Goal: Task Accomplishment & Management: Complete application form

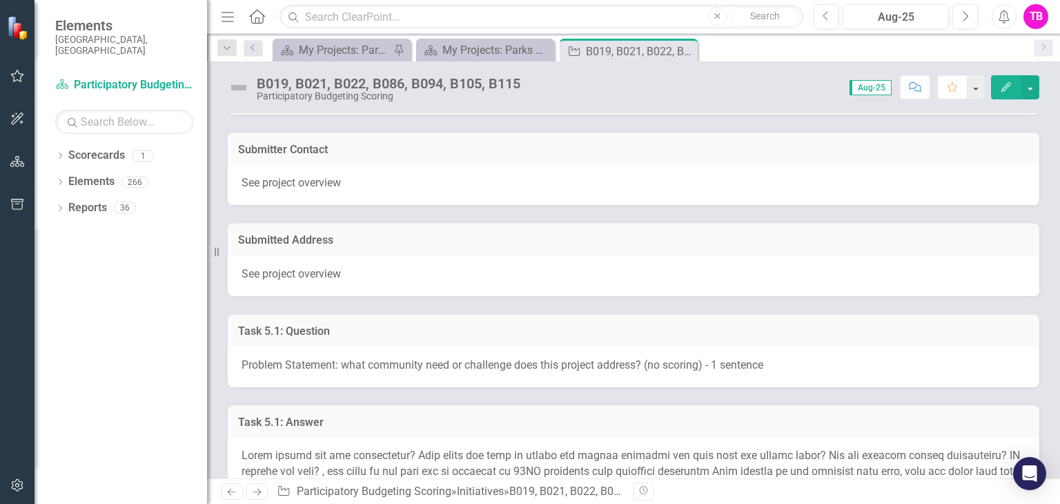
scroll to position [578, 0]
click at [630, 153] on h3 "Submitter Contact" at bounding box center [633, 150] width 791 height 12
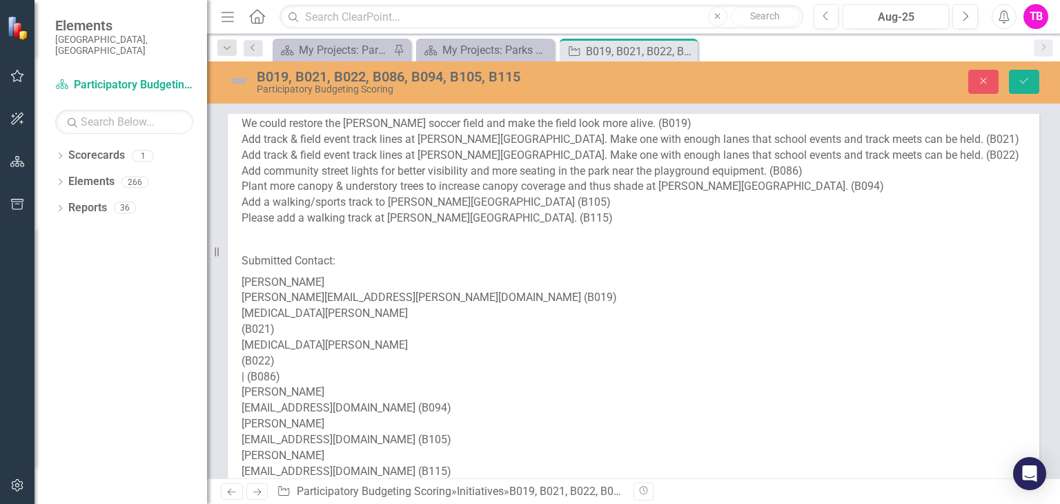
scroll to position [0, 0]
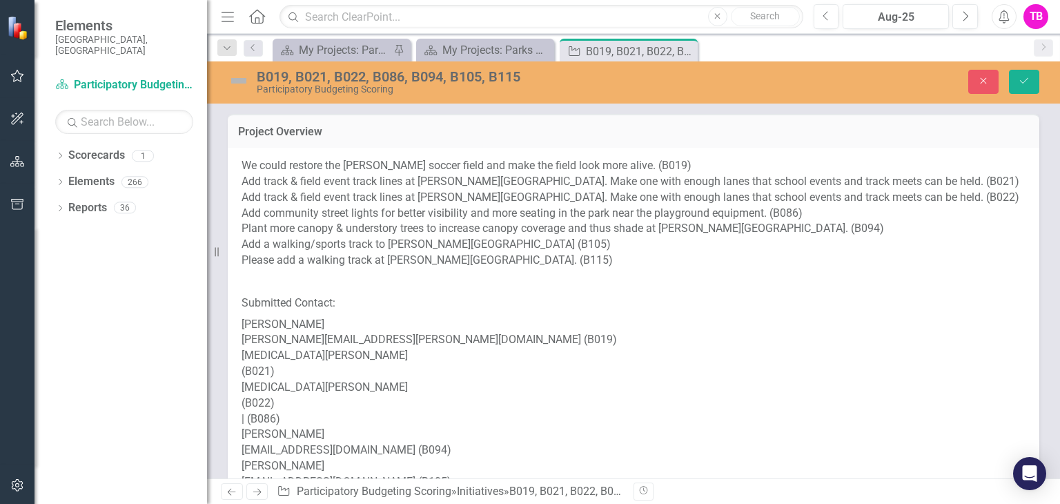
click at [448, 136] on h3 "Project Overview" at bounding box center [633, 132] width 791 height 12
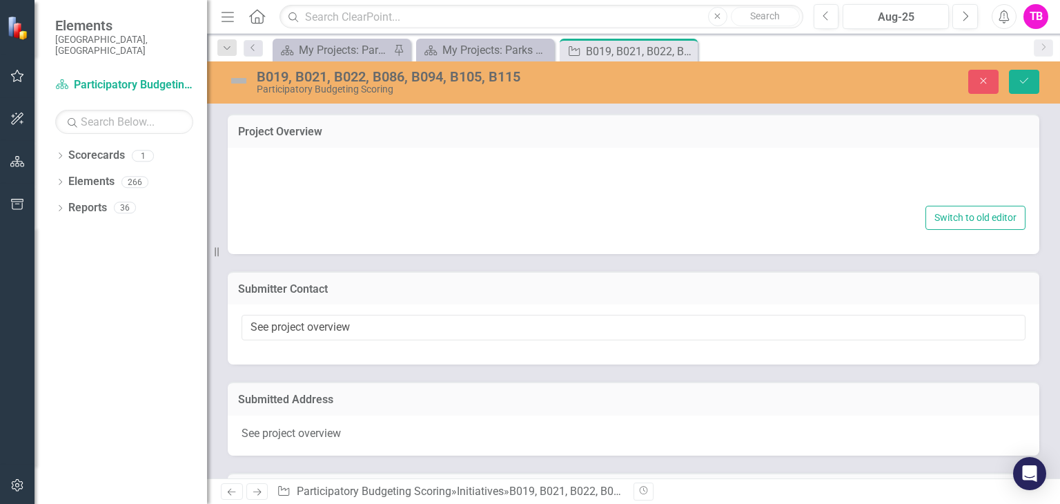
type textarea "<p>We could restore the [PERSON_NAME] soccer field and make the field look more…"
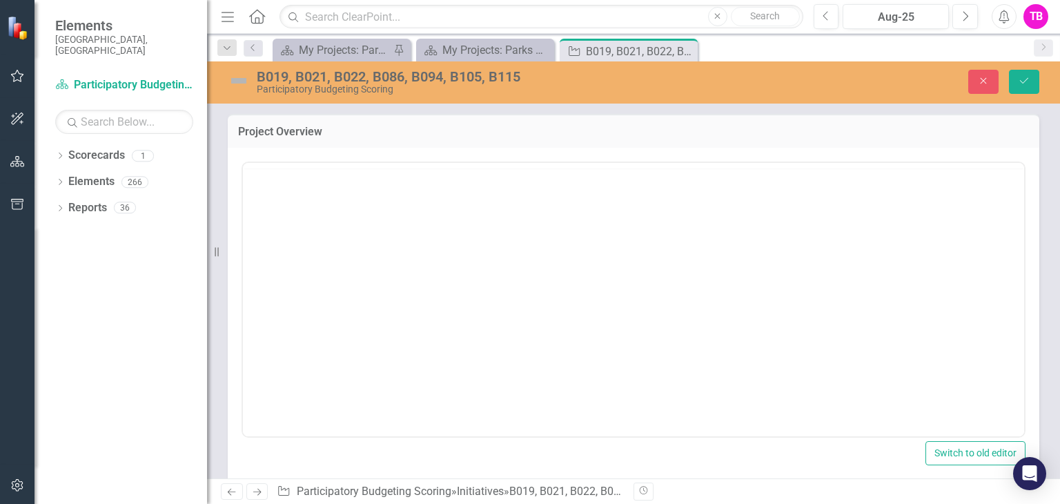
click at [448, 136] on h3 "Project Overview" at bounding box center [633, 132] width 791 height 12
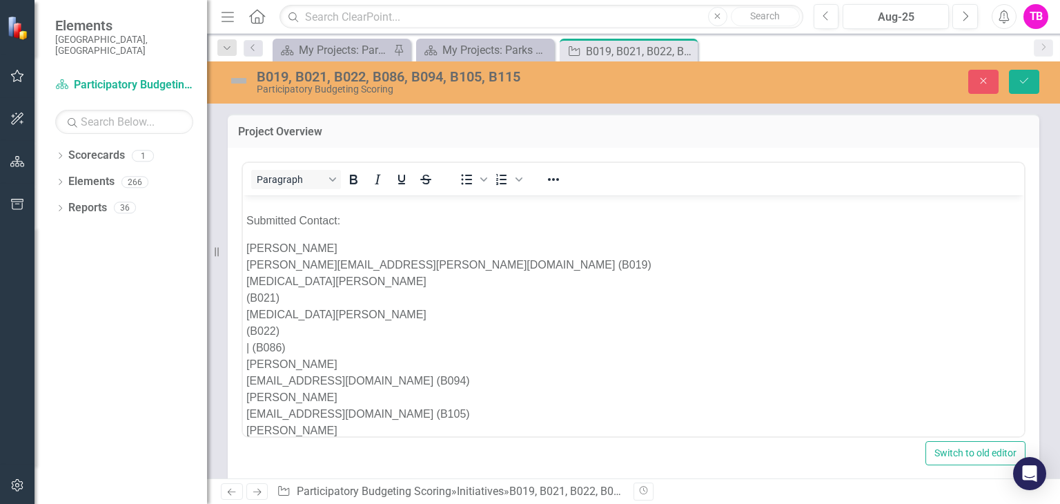
scroll to position [177, 0]
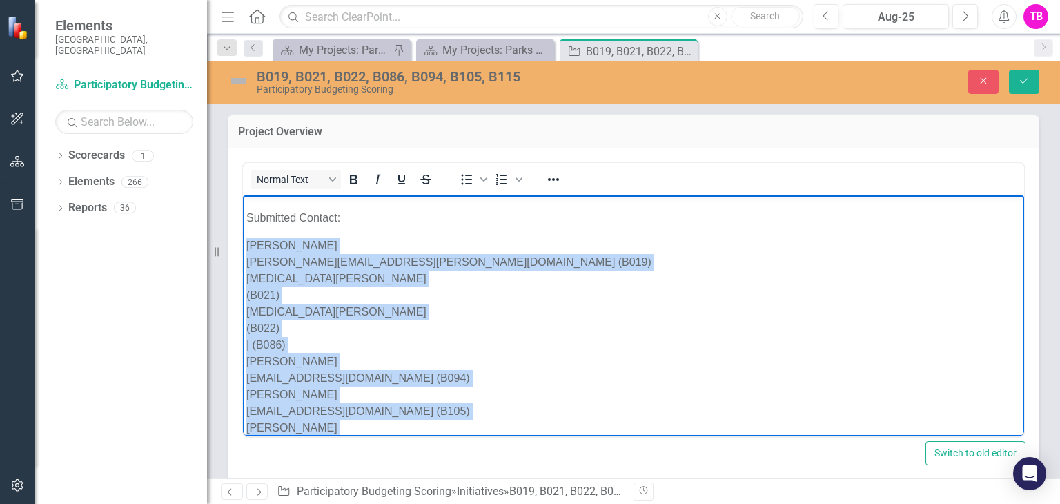
drag, startPoint x: 404, startPoint y: 410, endPoint x: 247, endPoint y: 214, distance: 251.0
click at [247, 237] on p "Logan Wimberly [EMAIL_ADDRESS][PERSON_NAME][DOMAIN_NAME] (B019) [MEDICAL_DATA][…" at bounding box center [633, 344] width 774 height 215
copy p "Logan Wimberly [EMAIL_ADDRESS][PERSON_NAME][DOMAIN_NAME] (B019) [MEDICAL_DATA][…"
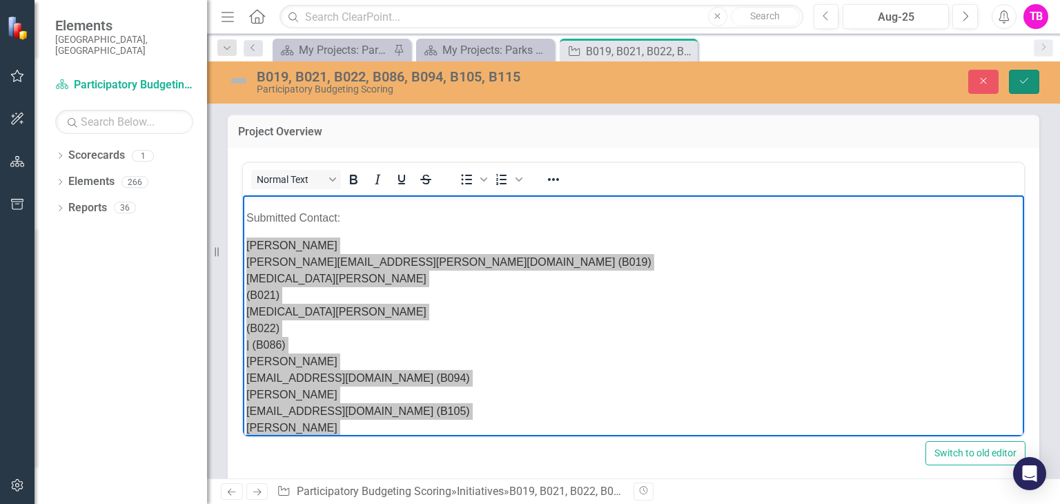
click at [1021, 84] on icon "Save" at bounding box center [1024, 81] width 12 height 10
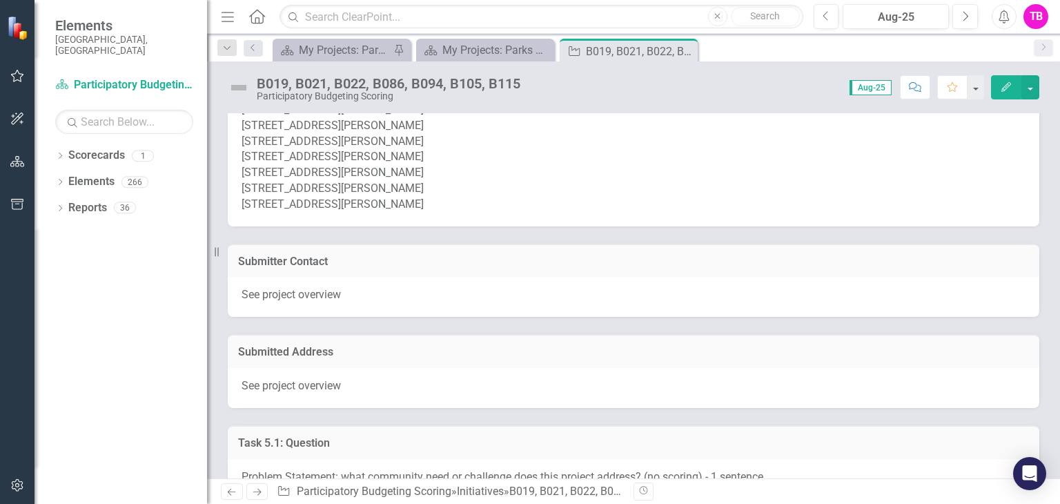
scroll to position [491, 0]
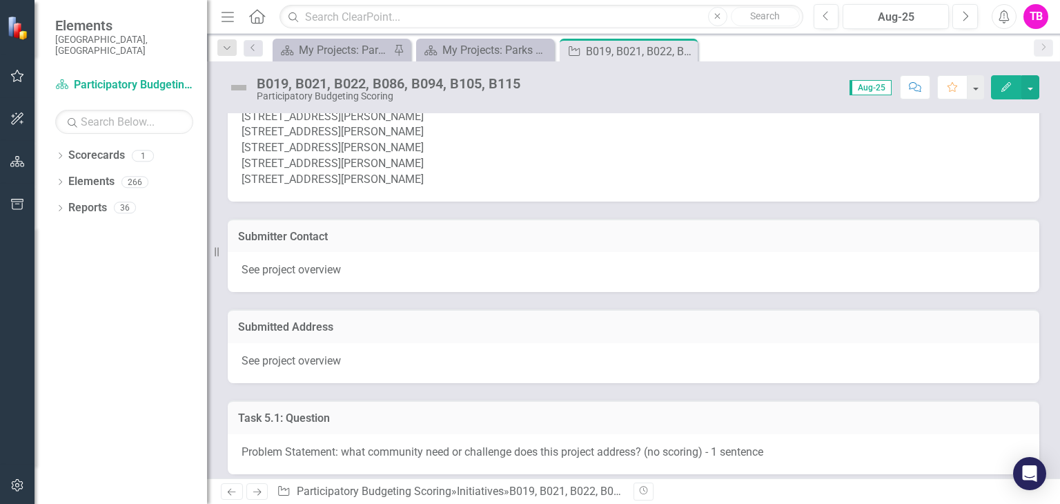
click at [465, 240] on h3 "Submitter Contact" at bounding box center [633, 237] width 791 height 12
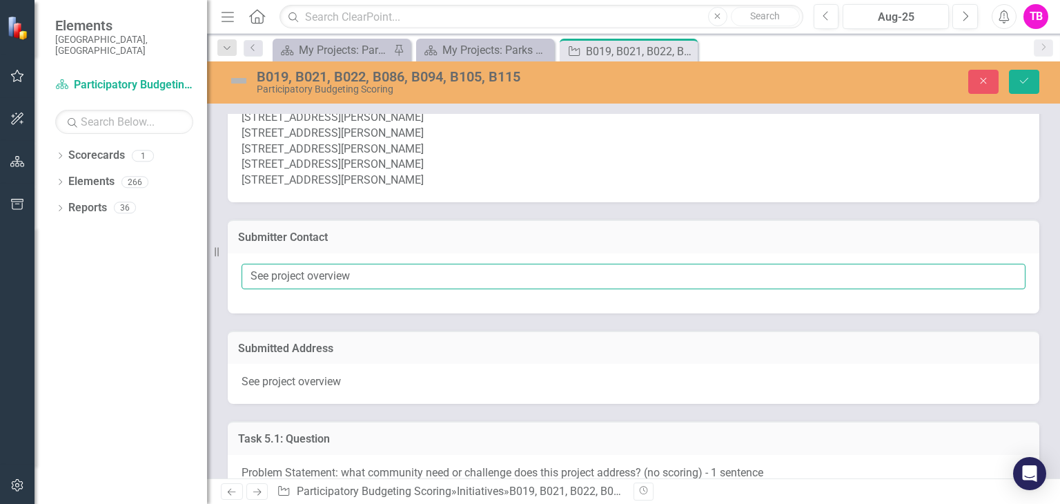
click at [402, 280] on input "See project overview" at bounding box center [634, 277] width 784 height 26
paste input "Logan Wimberly [EMAIL_ADDRESS][PERSON_NAME][DOMAIN_NAME] (B019) [MEDICAL_DATA][…"
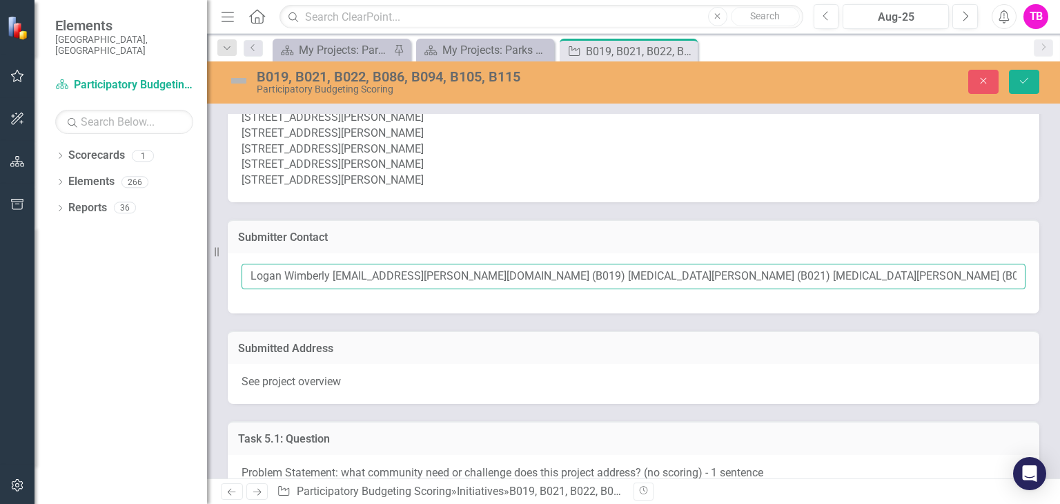
scroll to position [0, 540]
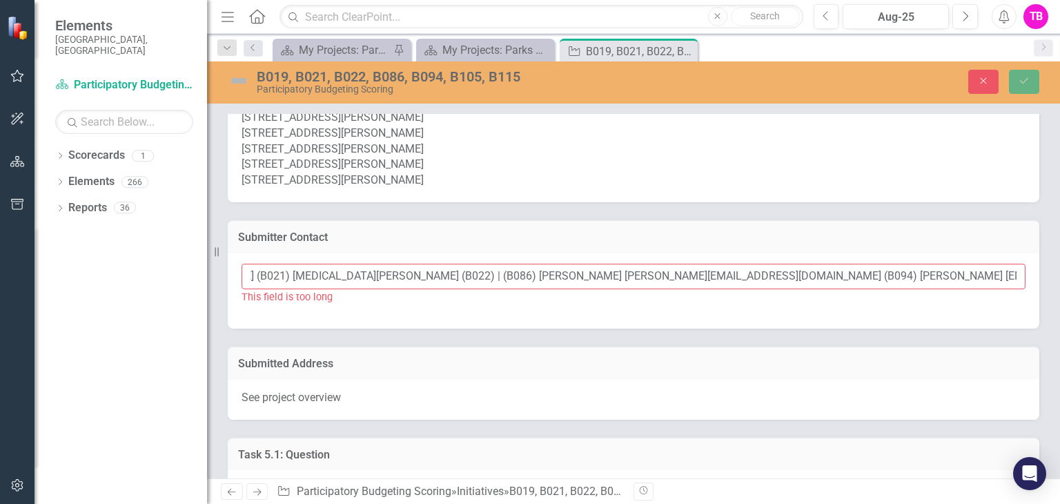
click at [291, 271] on input "Logan Wimberly [EMAIL_ADDRESS][PERSON_NAME][DOMAIN_NAME] (B019) [MEDICAL_DATA][…" at bounding box center [634, 277] width 784 height 26
click at [333, 273] on input "Logan Wimberly [EMAIL_ADDRESS][PERSON_NAME][DOMAIN_NAME], (B019) [MEDICAL_DATA]…" at bounding box center [634, 277] width 784 height 26
click at [855, 277] on input "[PERSON_NAME] ([PERSON_NAME][EMAIL_ADDRESS][PERSON_NAME][DOMAIN_NAME]), [MEDICA…" at bounding box center [634, 277] width 784 height 26
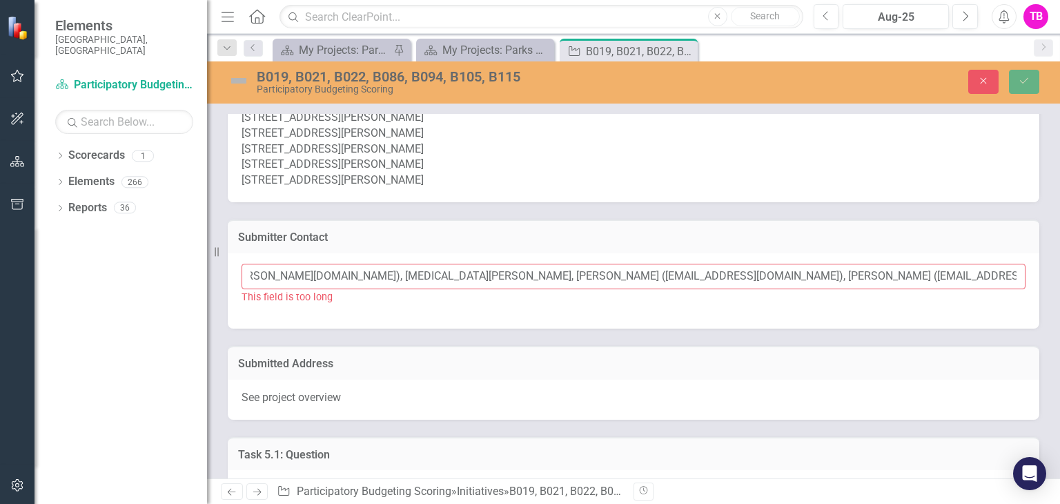
scroll to position [0, 247]
click at [340, 279] on input "[PERSON_NAME] ([PERSON_NAME][EMAIL_ADDRESS][PERSON_NAME][DOMAIN_NAME]), [MEDICA…" at bounding box center [634, 277] width 784 height 26
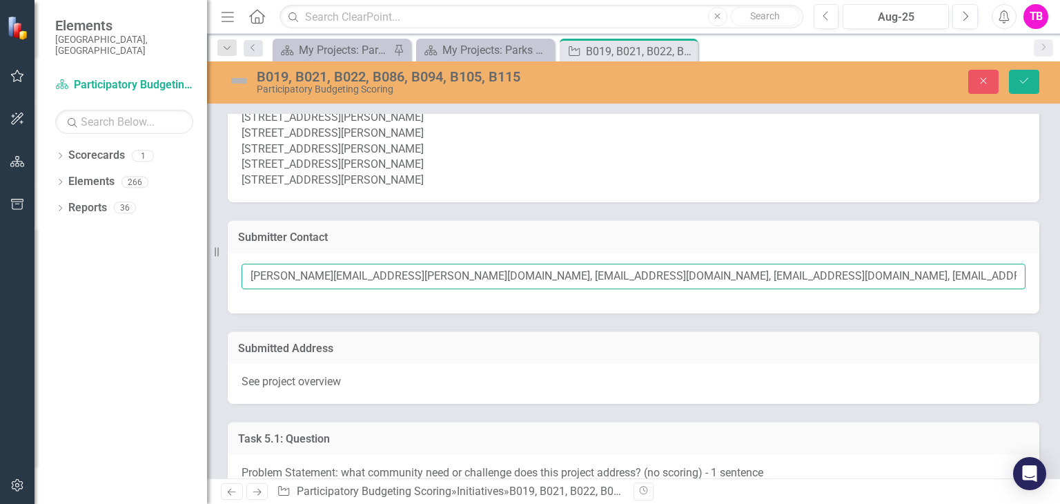
click at [848, 279] on input "[PERSON_NAME][EMAIL_ADDRESS][PERSON_NAME][DOMAIN_NAME], [EMAIL_ADDRESS][DOMAIN_…" at bounding box center [634, 277] width 784 height 26
type input "[PERSON_NAME][EMAIL_ADDRESS][PERSON_NAME][DOMAIN_NAME], [EMAIL_ADDRESS][DOMAIN_…"
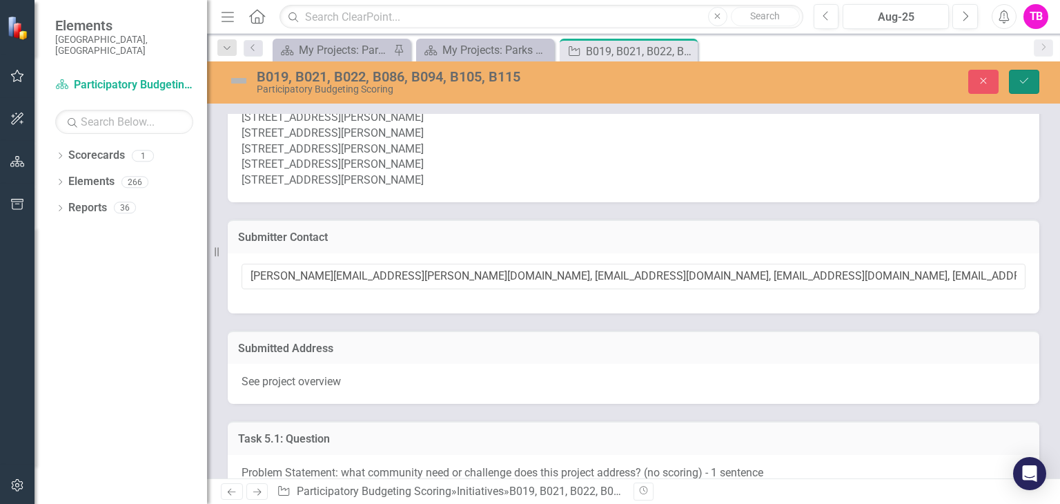
click at [1027, 79] on icon "submit" at bounding box center [1024, 81] width 8 height 6
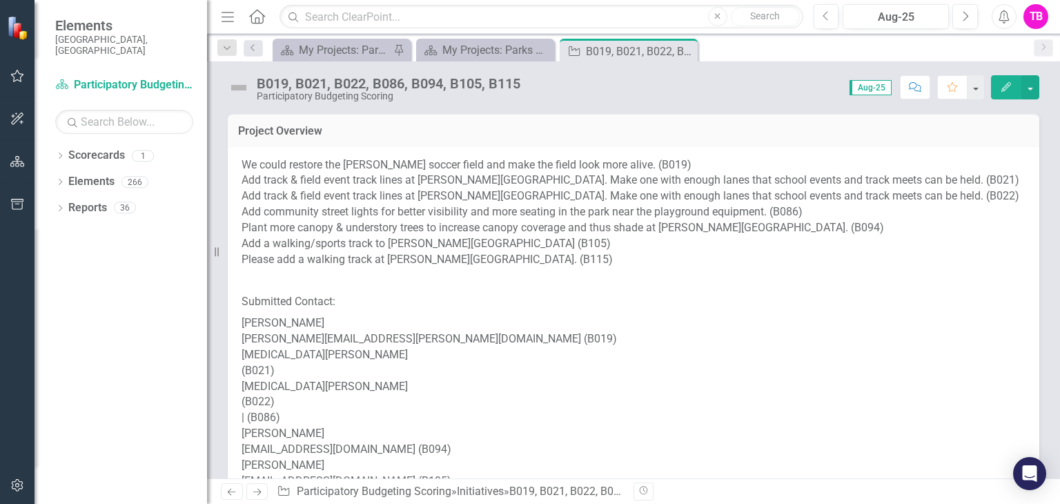
click at [563, 139] on td "Project Overview" at bounding box center [633, 133] width 791 height 18
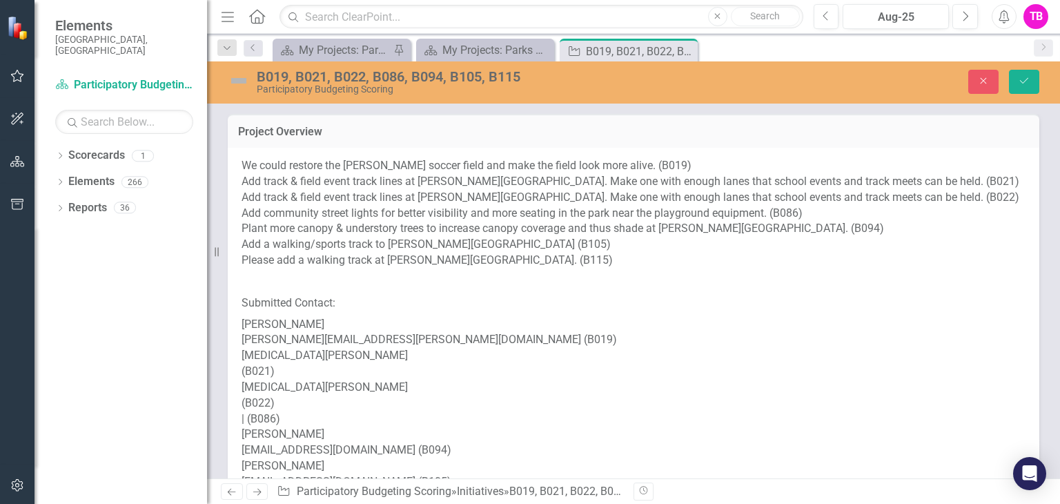
click at [384, 133] on h3 "Project Overview" at bounding box center [633, 132] width 791 height 12
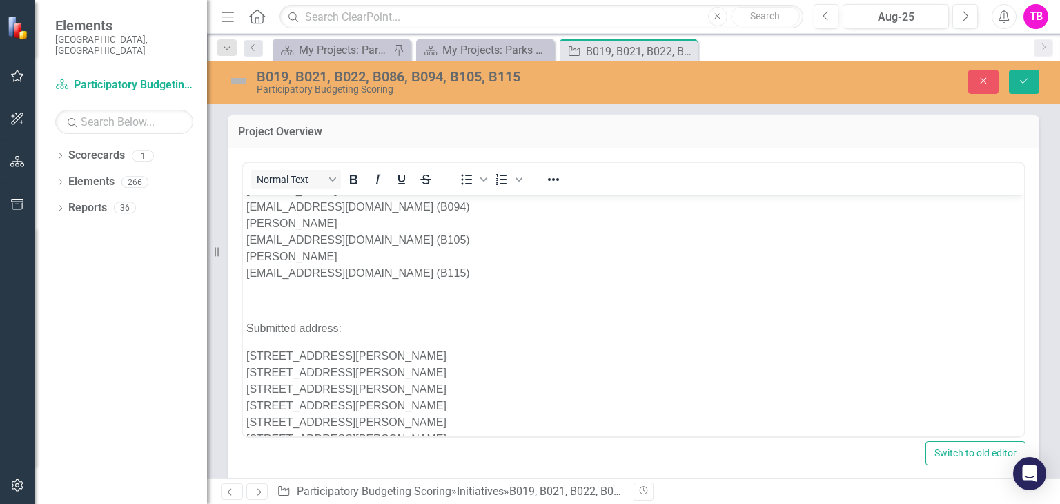
scroll to position [356, 0]
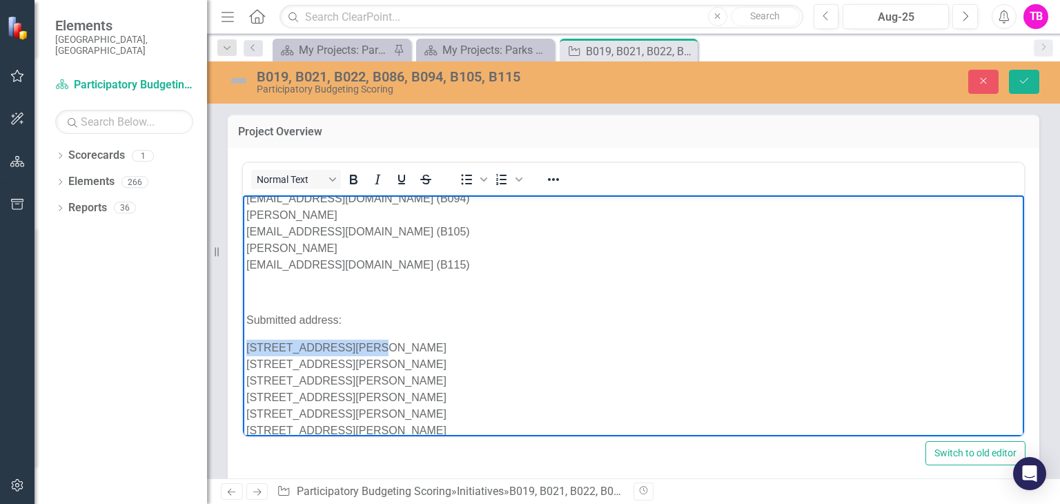
drag, startPoint x: 362, startPoint y: 311, endPoint x: 249, endPoint y: 306, distance: 113.3
click at [249, 339] on p "[STREET_ADDRESS][PERSON_NAME] (B019) [STREET_ADDRESS][PERSON_NAME] (B021) [STRE…" at bounding box center [633, 397] width 774 height 116
copy p "[STREET_ADDRESS][PERSON_NAME]"
click at [1023, 88] on button "Save" at bounding box center [1024, 82] width 30 height 24
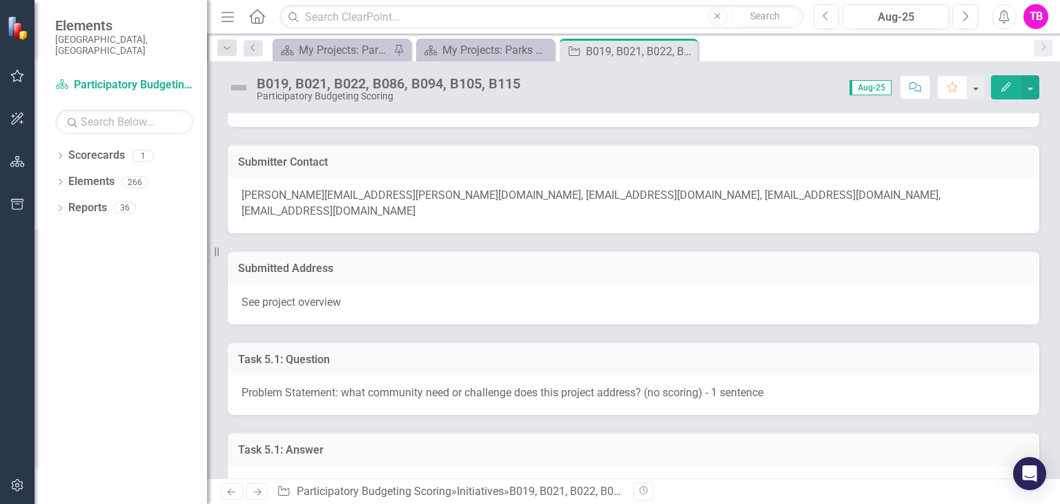
scroll to position [594, 0]
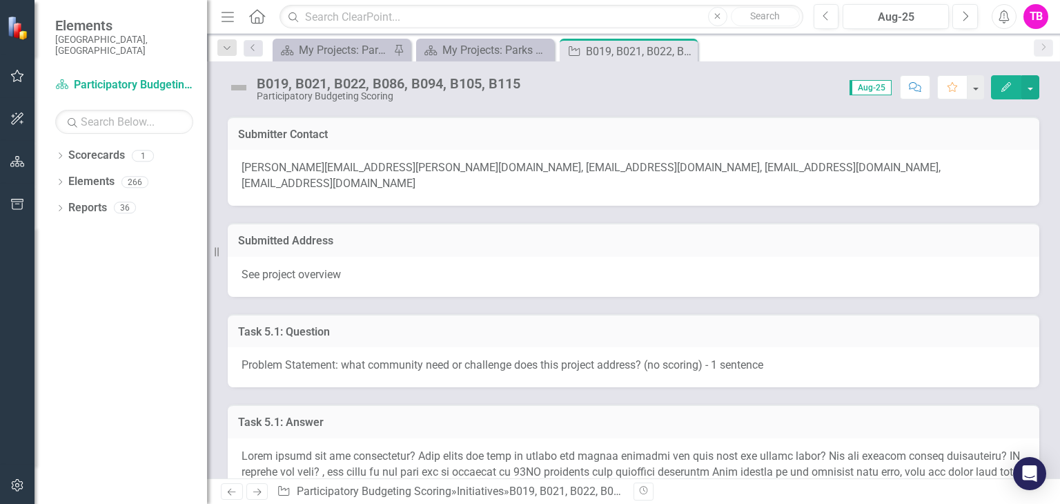
click at [396, 235] on h3 "Submitted Address" at bounding box center [633, 241] width 791 height 12
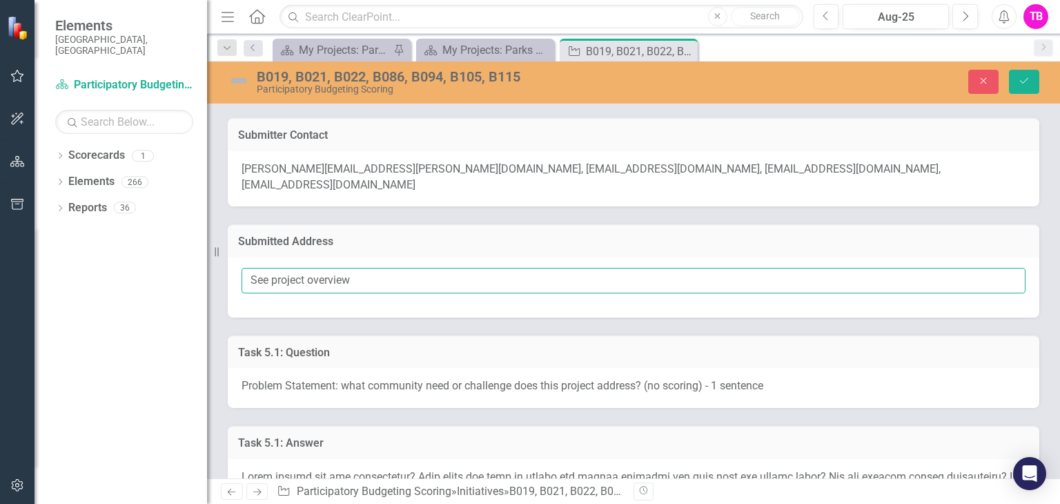
click at [378, 269] on input "See project overview" at bounding box center [634, 281] width 784 height 26
type input "S"
paste input "[STREET_ADDRESS][PERSON_NAME]"
click at [413, 268] on input "[STREET_ADDRESS][PERSON_NAME]" at bounding box center [634, 281] width 784 height 26
paste input "[PERSON_NAME][GEOGRAPHIC_DATA]"
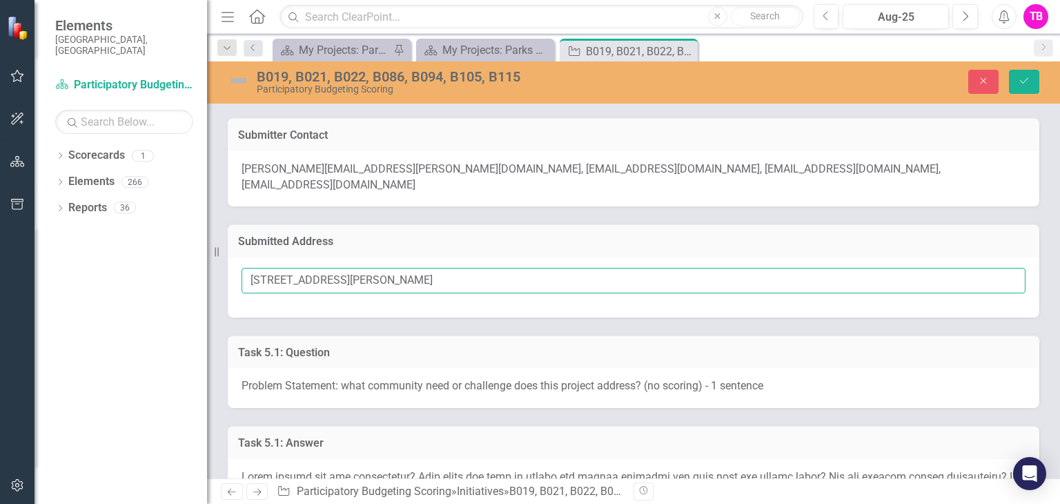
click at [333, 268] on input "[STREET_ADDRESS][PERSON_NAME]" at bounding box center [634, 281] width 784 height 26
type input "[STREET_ADDRESS][PERSON_NAME]"
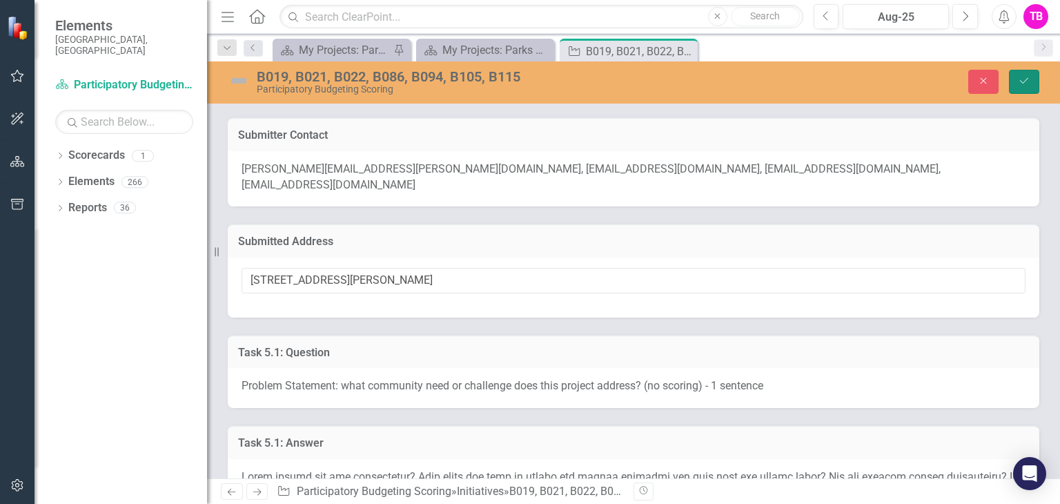
click at [1019, 84] on icon "Save" at bounding box center [1024, 81] width 12 height 10
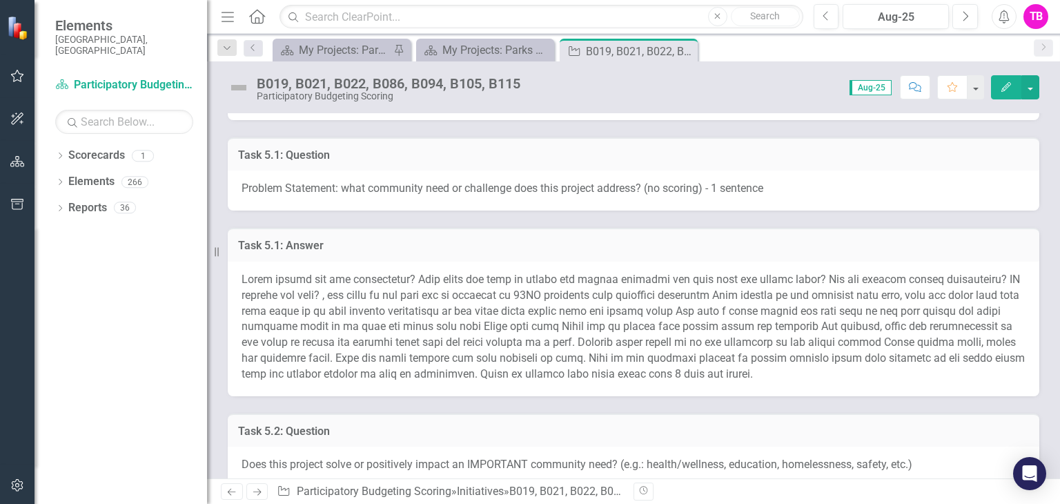
scroll to position [772, 0]
click at [703, 238] on h3 "Task 5.1: Answer" at bounding box center [633, 244] width 791 height 12
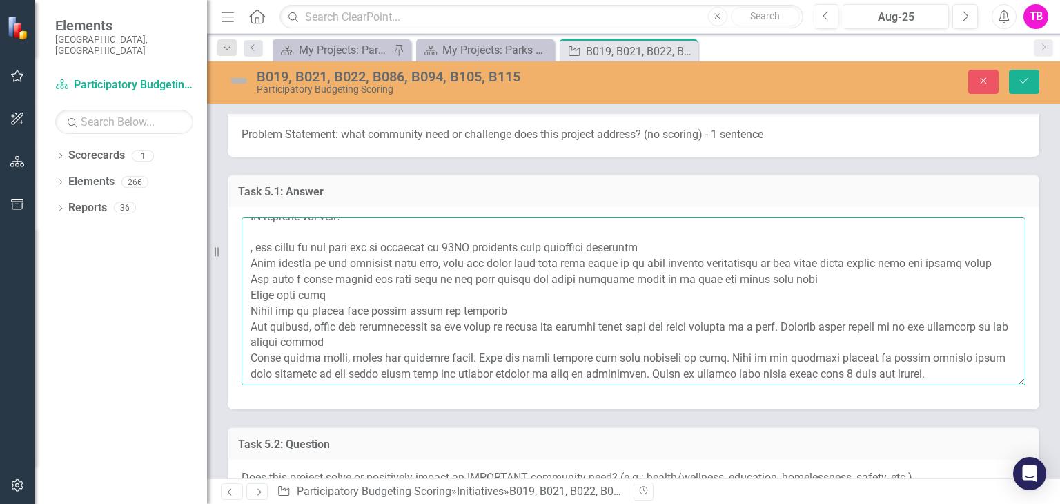
scroll to position [78, 0]
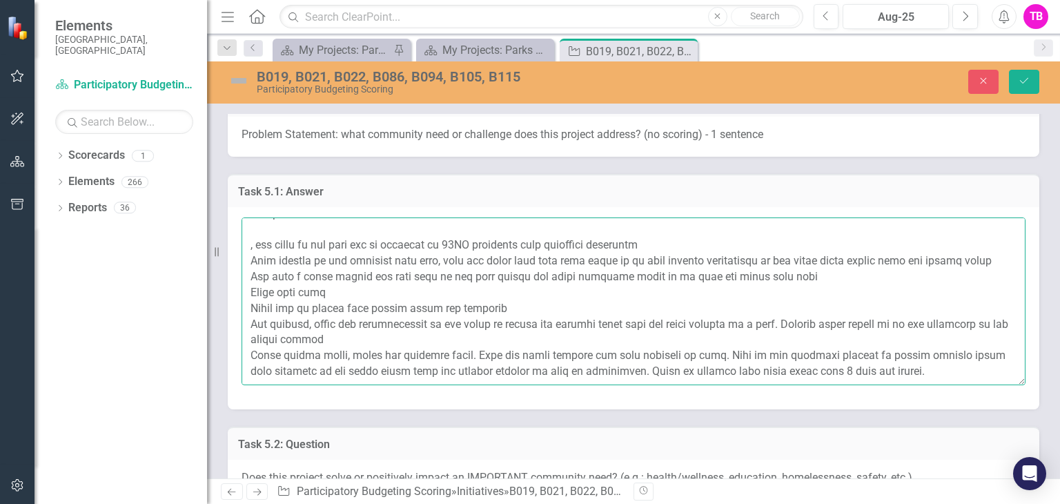
drag, startPoint x: 250, startPoint y: 213, endPoint x: 331, endPoint y: 360, distance: 167.7
click at [331, 360] on textarea at bounding box center [634, 300] width 784 height 167
click at [365, 329] on textarea at bounding box center [634, 300] width 784 height 167
drag, startPoint x: 251, startPoint y: 211, endPoint x: 933, endPoint y: 360, distance: 697.4
click at [933, 360] on textarea at bounding box center [634, 300] width 784 height 167
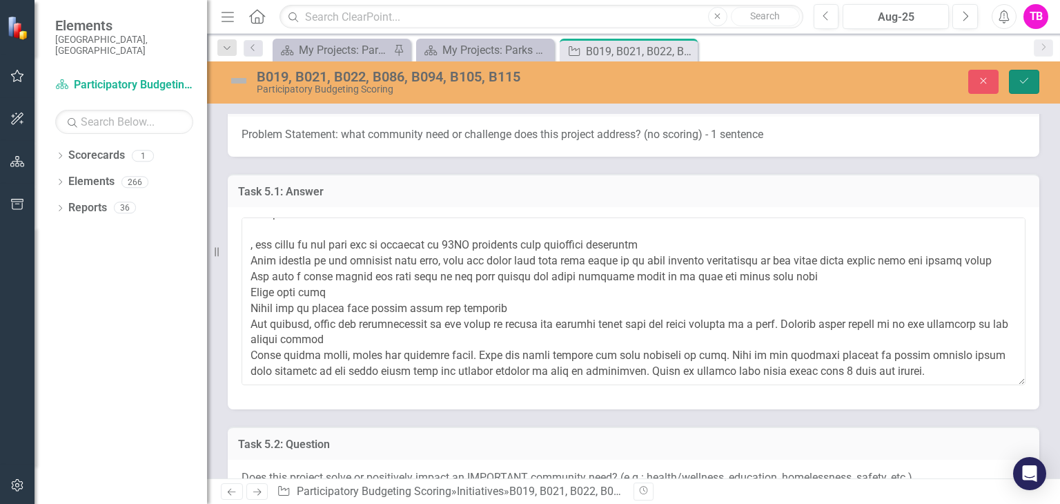
click at [1026, 82] on icon "Save" at bounding box center [1024, 81] width 12 height 10
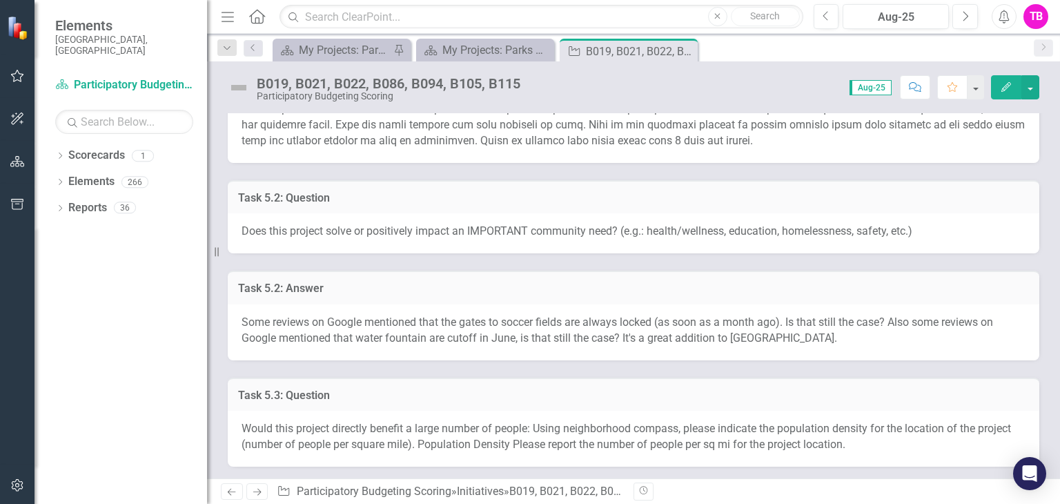
scroll to position [1005, 0]
click at [597, 281] on h3 "Task 5.2: Answer" at bounding box center [633, 287] width 791 height 12
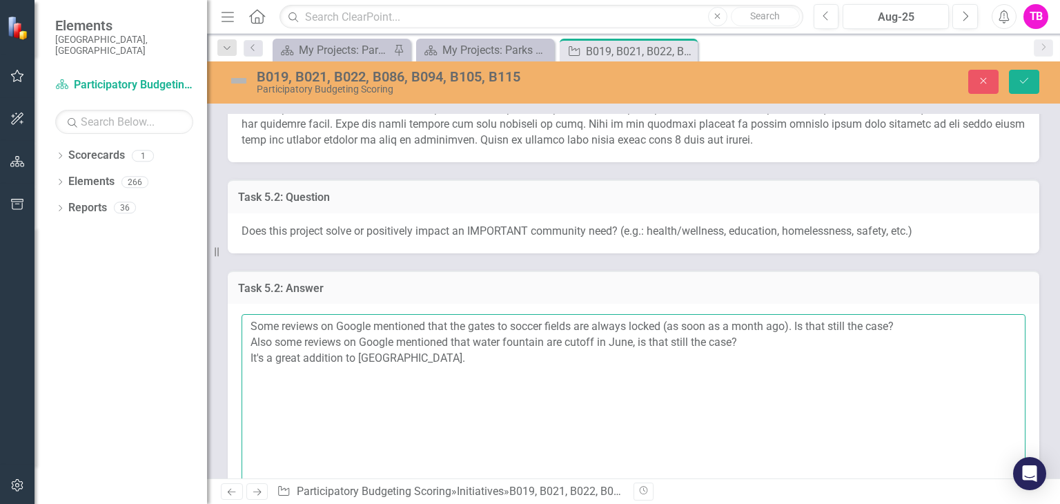
click at [543, 344] on textarea "Some reviews on Google mentioned that the gates to soccer fields are always loc…" at bounding box center [634, 397] width 784 height 167
paste textarea "Field lights are not operational? When would the gate to access the fields unlo…"
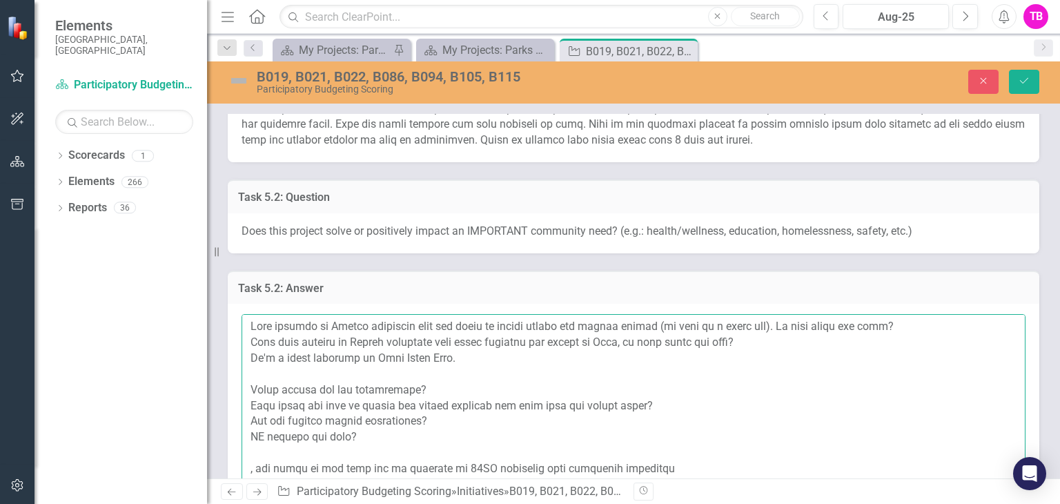
scroll to position [136, 0]
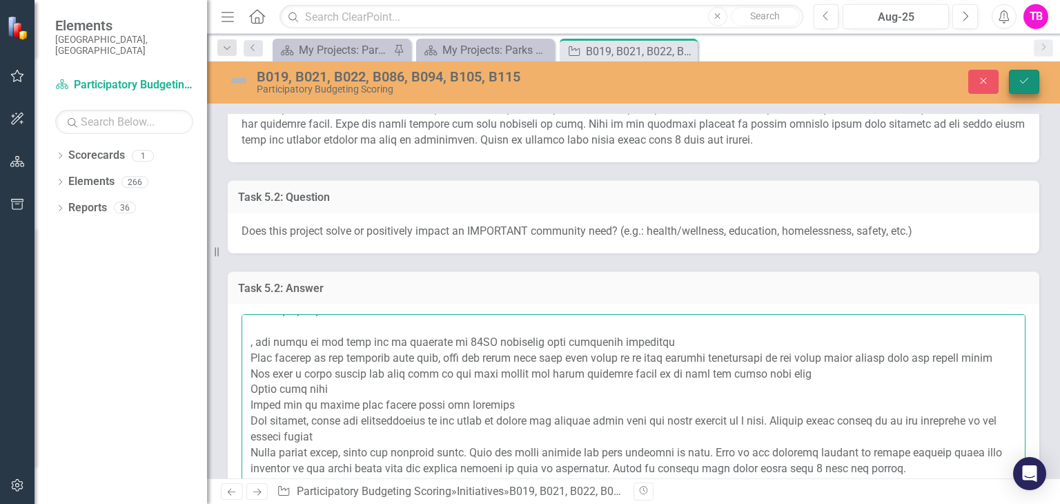
type textarea "Some reviews on Google mentioned that the gates to soccer fields are always loc…"
click at [1026, 81] on icon "Save" at bounding box center [1024, 81] width 12 height 10
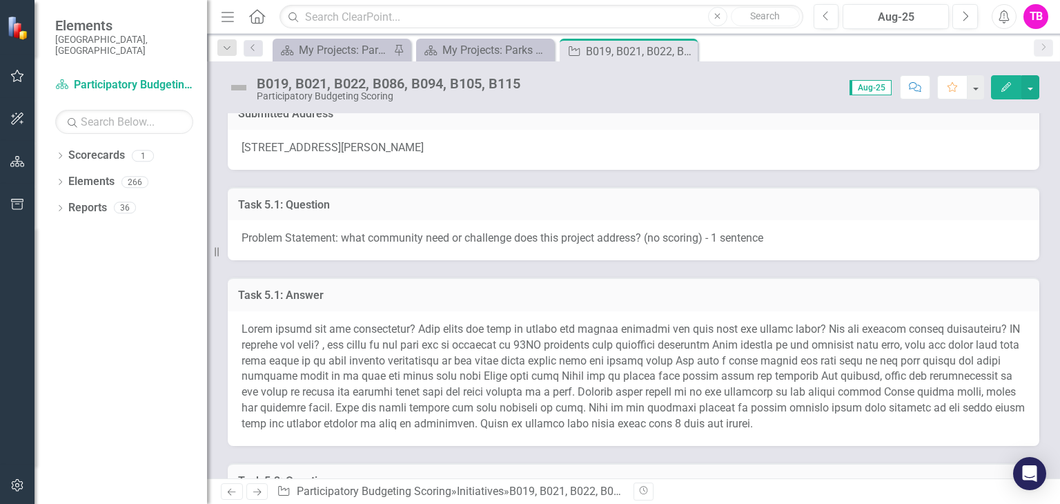
scroll to position [711, 0]
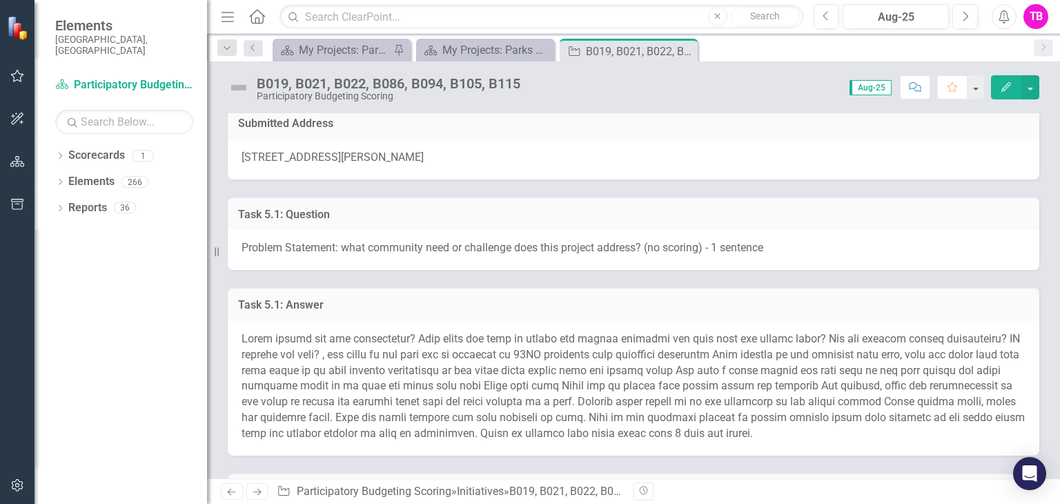
click at [704, 299] on h3 "Task 5.1: Answer" at bounding box center [633, 305] width 791 height 12
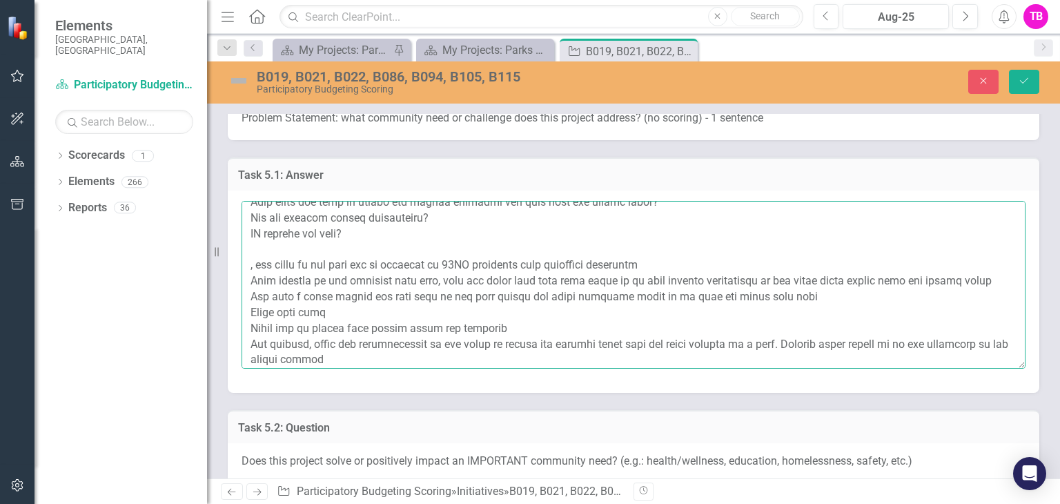
scroll to position [0, 0]
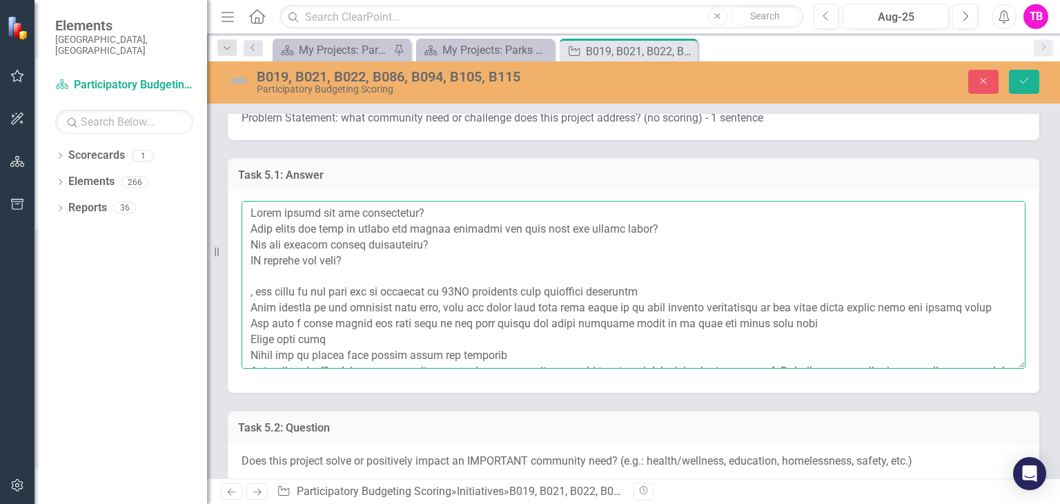
drag, startPoint x: 919, startPoint y: 338, endPoint x: 247, endPoint y: 196, distance: 687.2
click at [247, 201] on textarea at bounding box center [634, 284] width 784 height 167
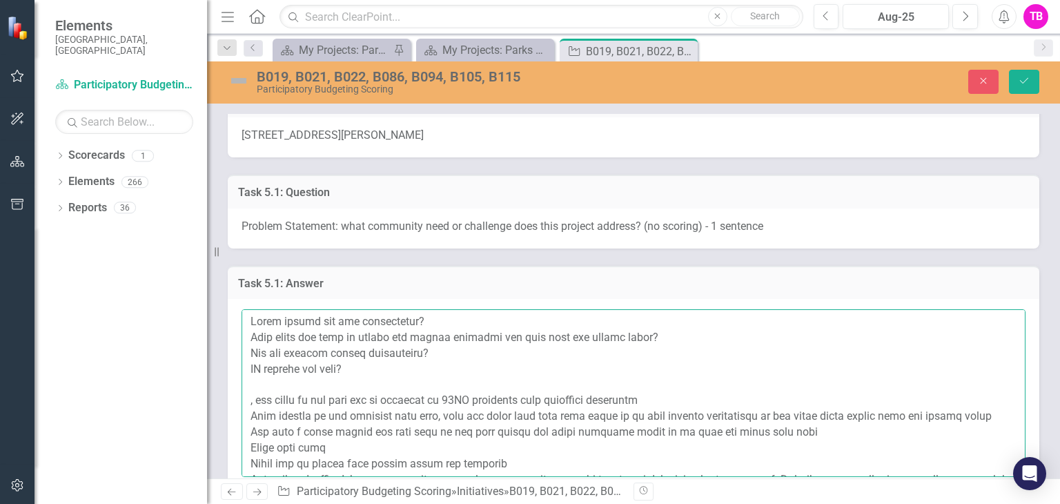
scroll to position [734, 0]
click at [290, 325] on textarea at bounding box center [634, 392] width 784 height 167
click at [251, 309] on textarea at bounding box center [634, 392] width 784 height 167
paste textarea "The park faces challenges with inoperable field and walkway lighting, unclear g…"
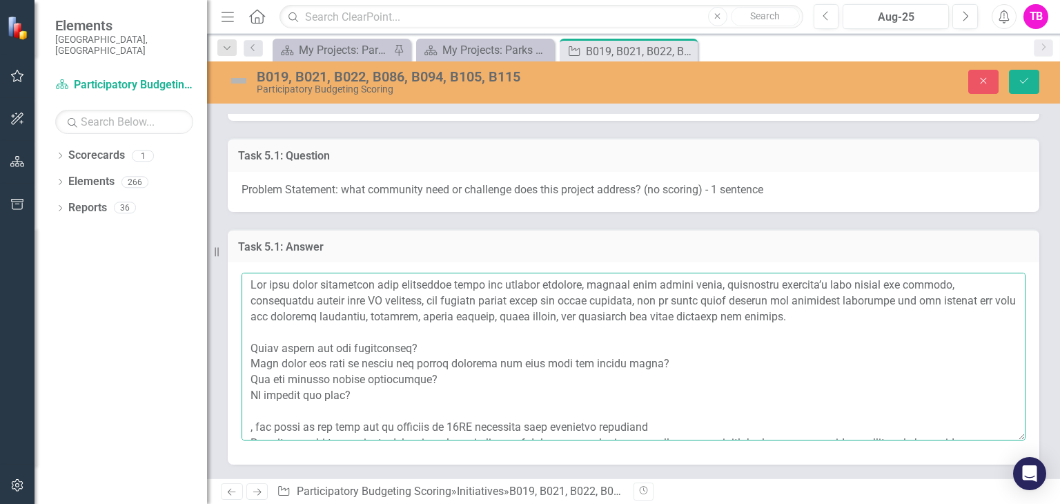
scroll to position [774, 0]
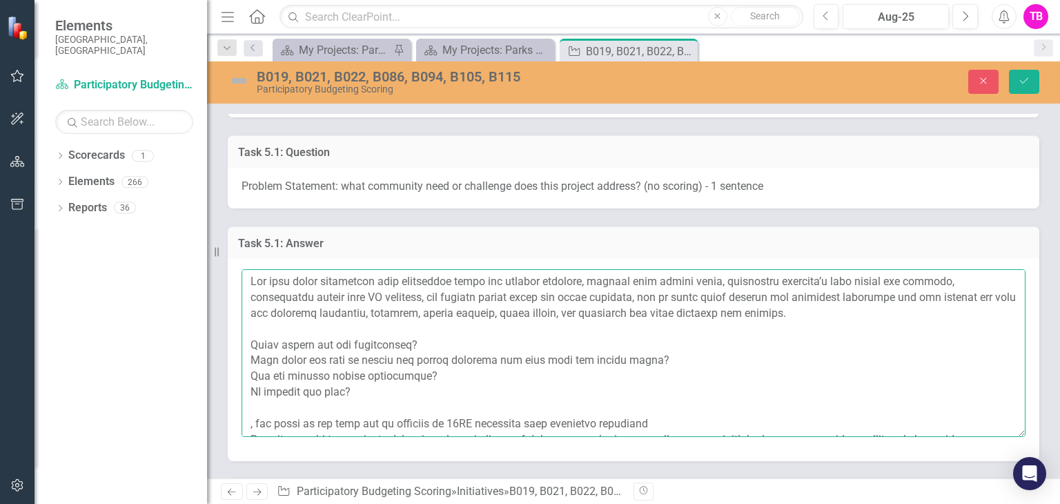
click at [505, 269] on textarea at bounding box center [634, 352] width 784 height 167
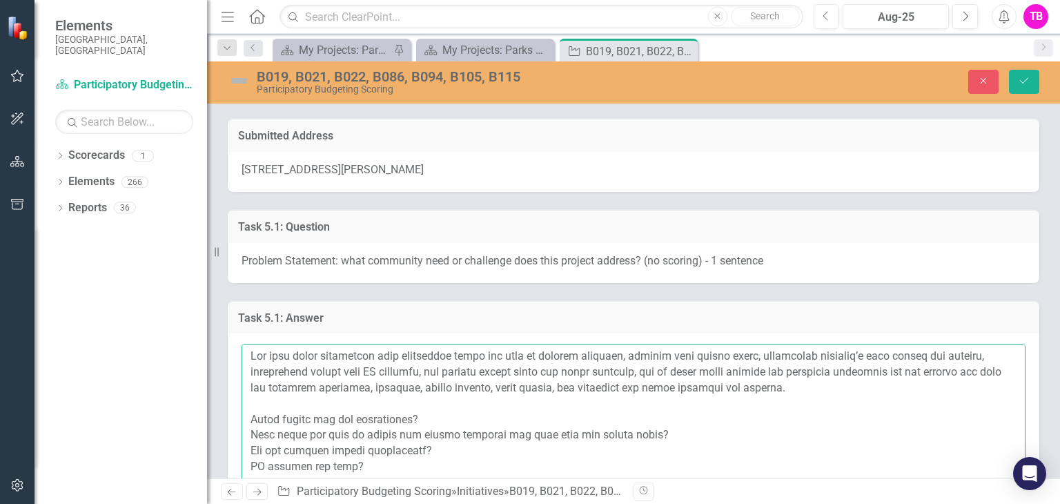
scroll to position [703, 0]
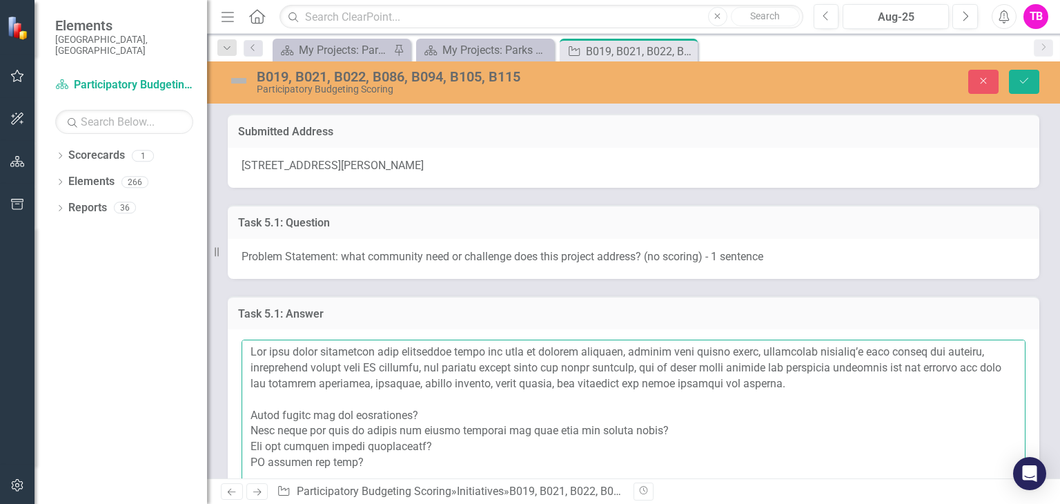
click at [823, 340] on textarea at bounding box center [634, 423] width 784 height 167
click at [487, 351] on textarea at bounding box center [634, 423] width 784 height 167
click at [306, 349] on textarea at bounding box center [634, 423] width 784 height 167
click at [251, 351] on textarea at bounding box center [634, 423] width 784 height 167
click at [372, 351] on textarea at bounding box center [634, 423] width 784 height 167
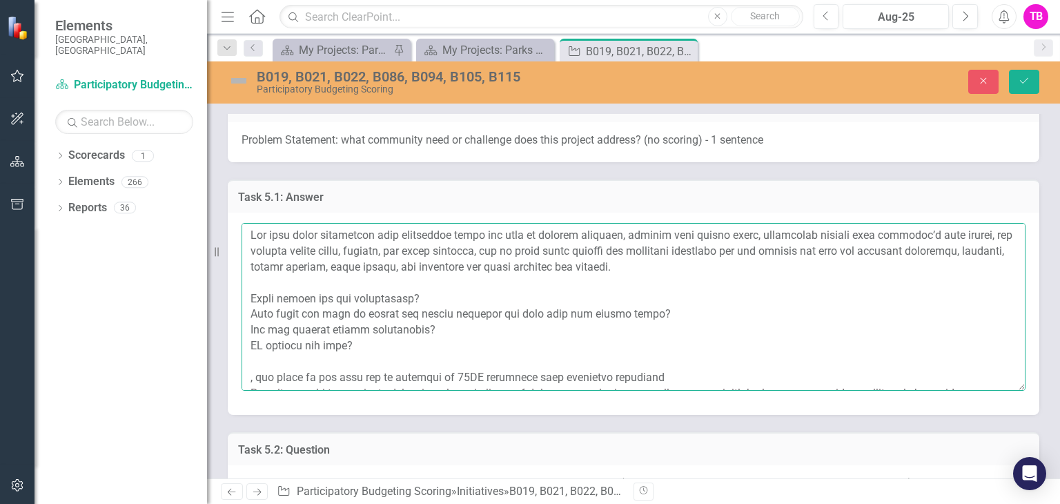
scroll to position [820, 0]
click at [251, 249] on textarea at bounding box center [634, 306] width 784 height 167
click at [995, 233] on textarea at bounding box center [634, 306] width 784 height 167
click at [330, 248] on textarea at bounding box center [634, 306] width 784 height 167
click at [762, 223] on textarea at bounding box center [634, 306] width 784 height 167
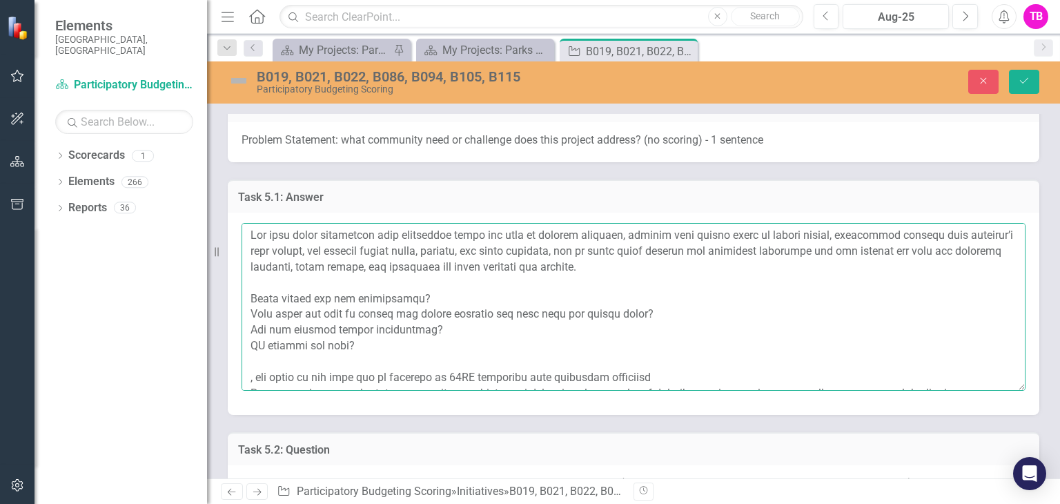
click at [447, 253] on textarea at bounding box center [634, 306] width 784 height 167
click at [832, 253] on textarea at bounding box center [634, 306] width 784 height 167
paste textarea "is currently hindered by nonfunctional field and walkway lighting, unclear gate…"
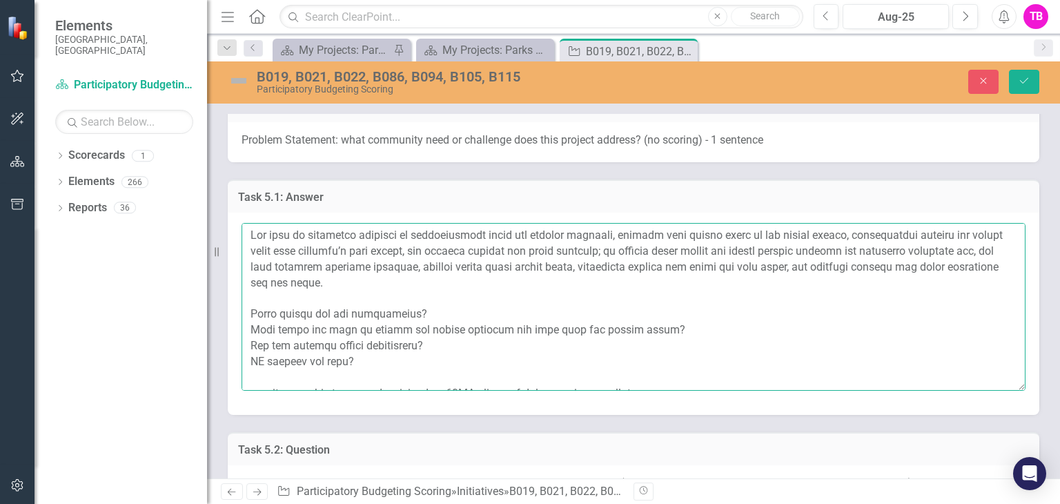
click at [936, 223] on textarea at bounding box center [634, 306] width 784 height 167
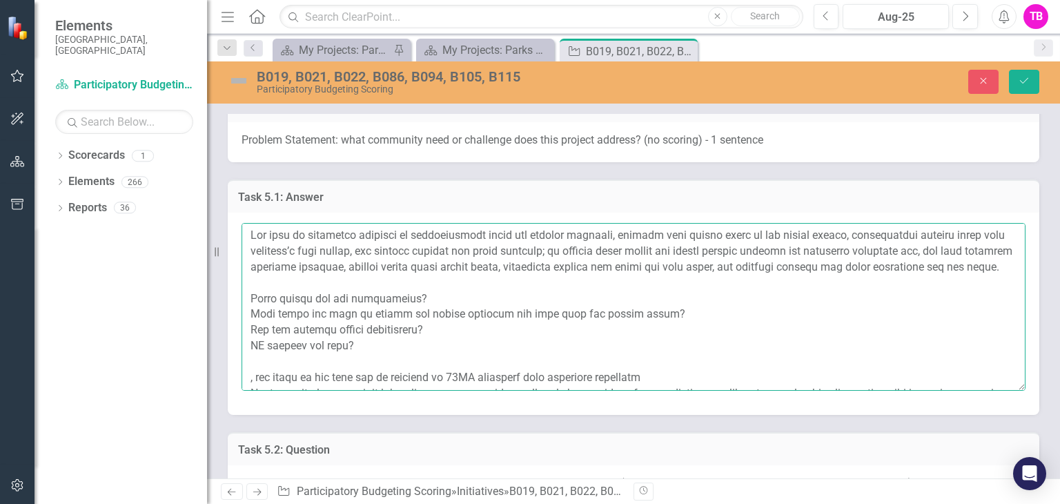
click at [363, 233] on textarea at bounding box center [634, 306] width 784 height 167
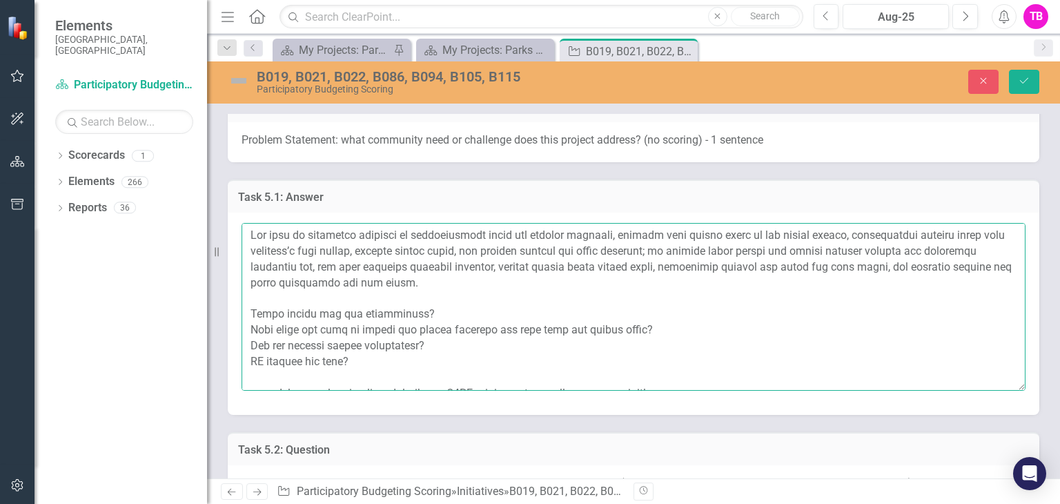
click at [376, 253] on textarea at bounding box center [634, 306] width 784 height 167
click at [763, 251] on textarea at bounding box center [634, 306] width 784 height 167
click at [509, 269] on textarea at bounding box center [634, 306] width 784 height 167
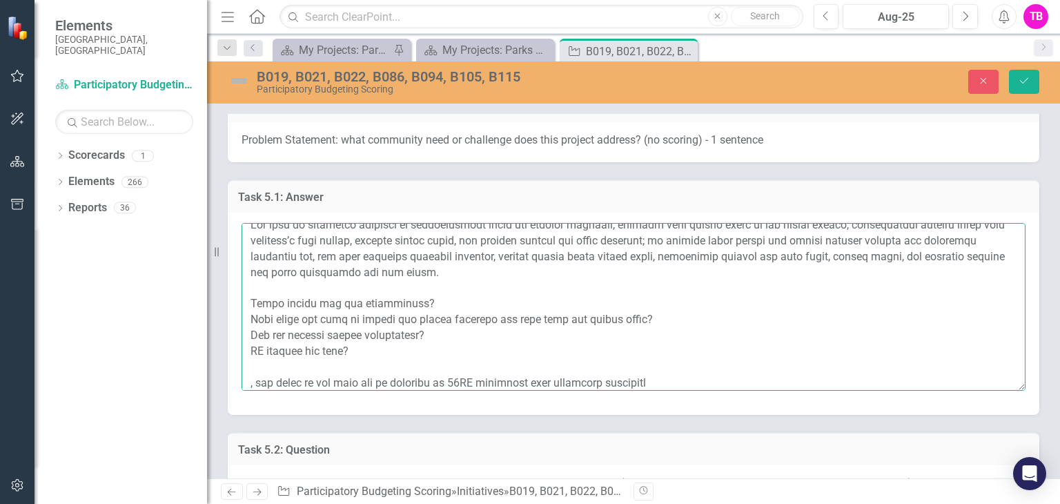
click at [317, 275] on textarea at bounding box center [634, 306] width 784 height 167
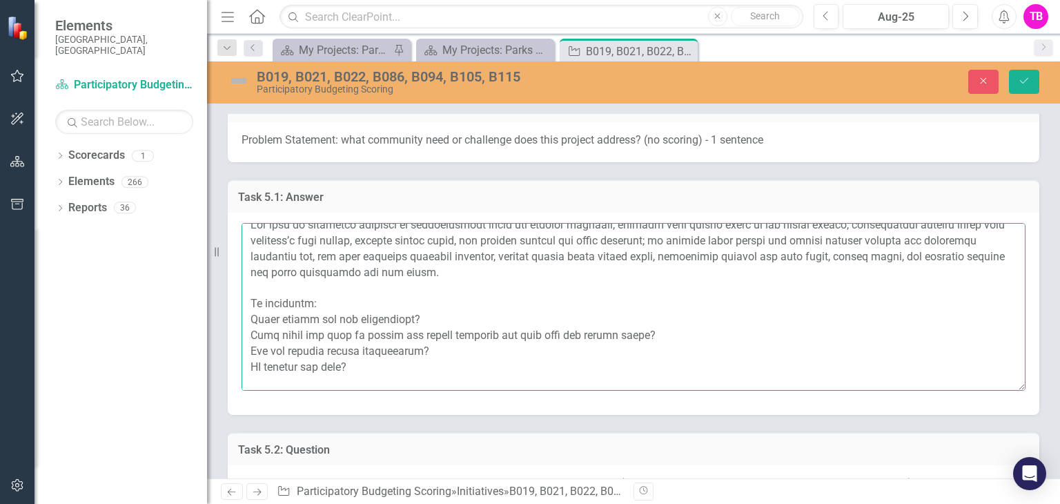
click at [251, 304] on textarea at bounding box center [634, 306] width 784 height 167
click at [502, 299] on textarea at bounding box center [634, 306] width 784 height 167
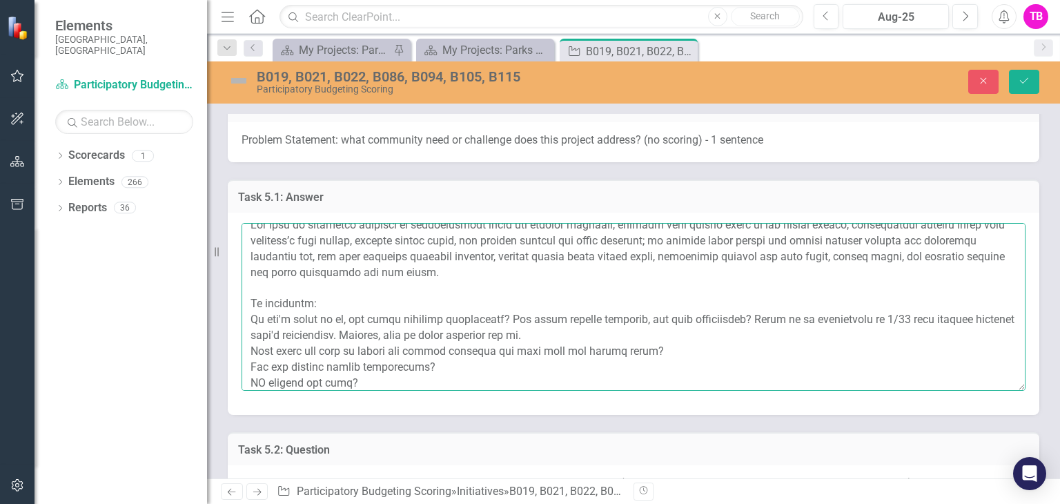
click at [251, 333] on textarea at bounding box center [634, 306] width 784 height 167
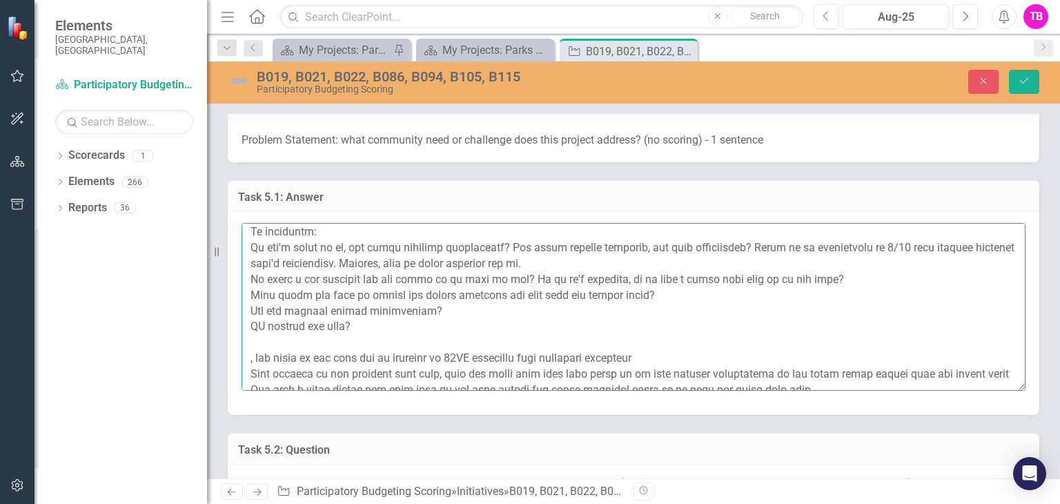
scroll to position [86, 0]
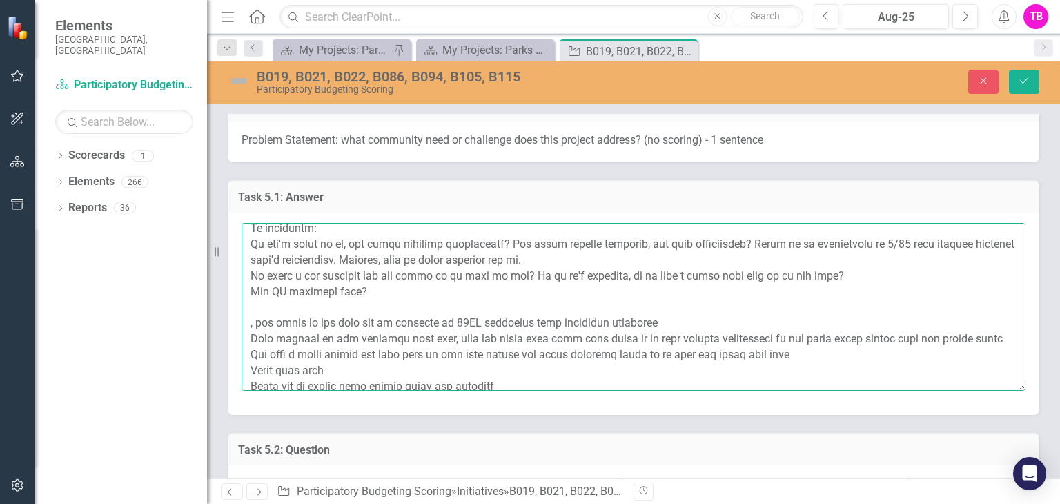
click at [451, 271] on textarea at bounding box center [634, 306] width 784 height 167
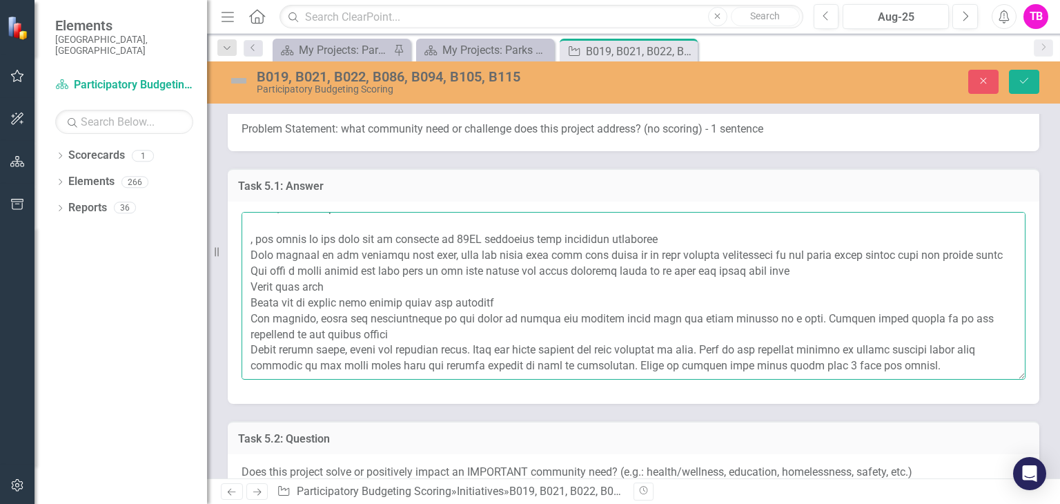
scroll to position [828, 0]
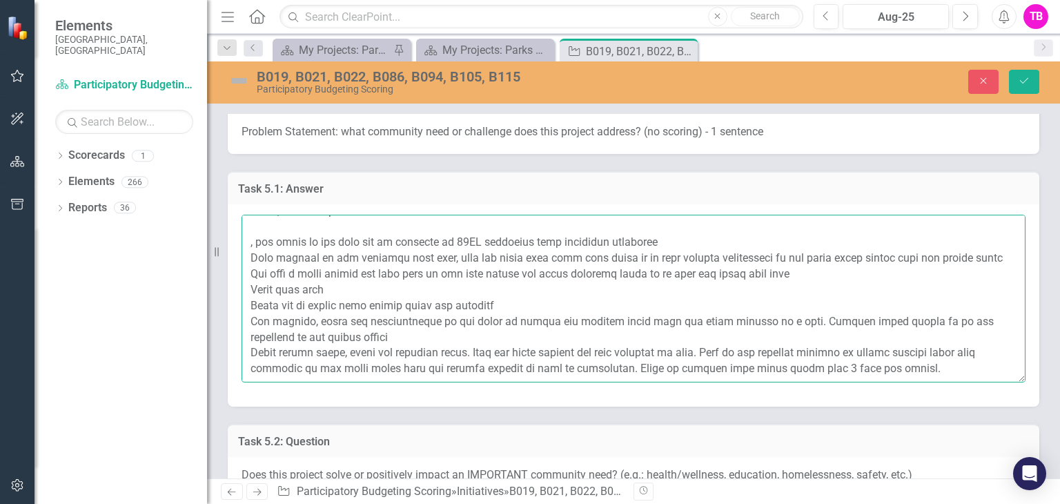
click at [247, 215] on textarea at bounding box center [634, 298] width 784 height 167
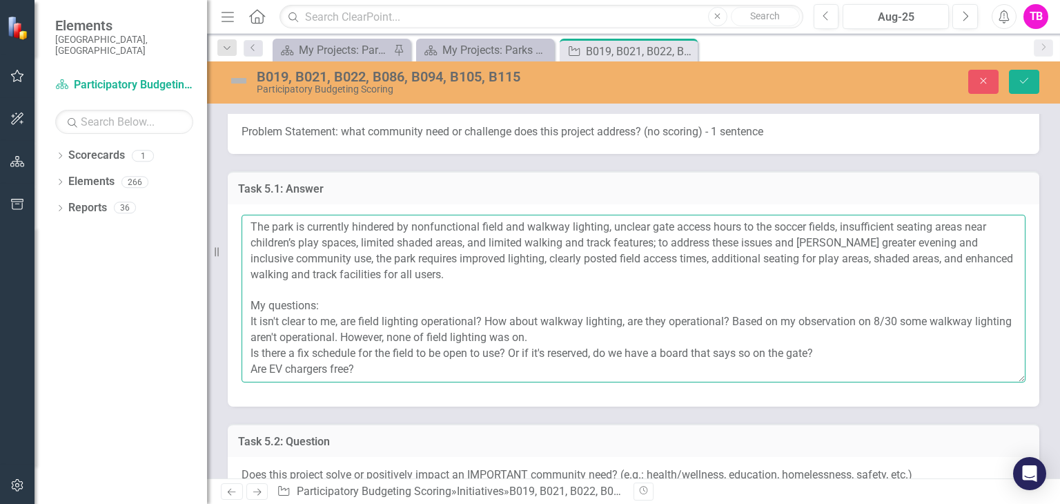
scroll to position [15, 0]
type textarea "The park is currently hindered by nonfunctional field and walkway lighting, unc…"
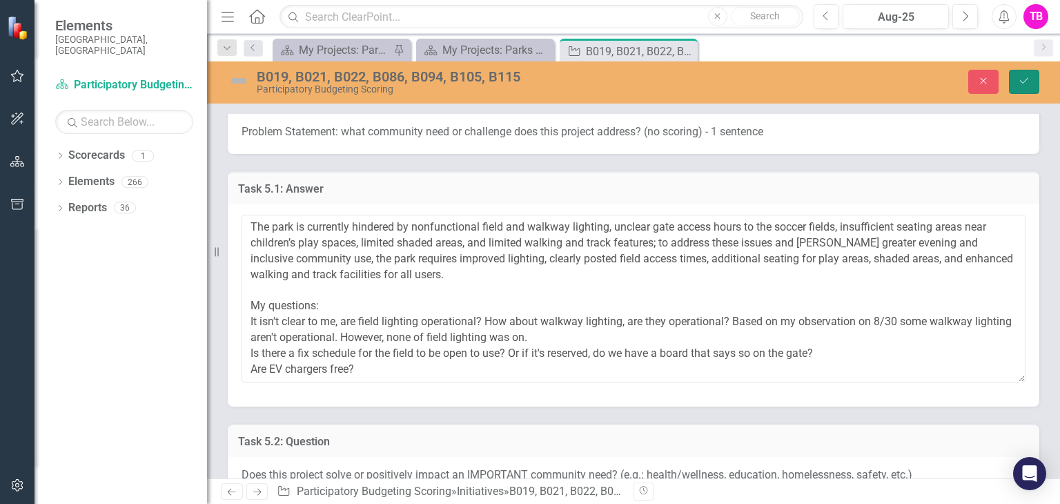
click at [1026, 77] on icon "Save" at bounding box center [1024, 81] width 12 height 10
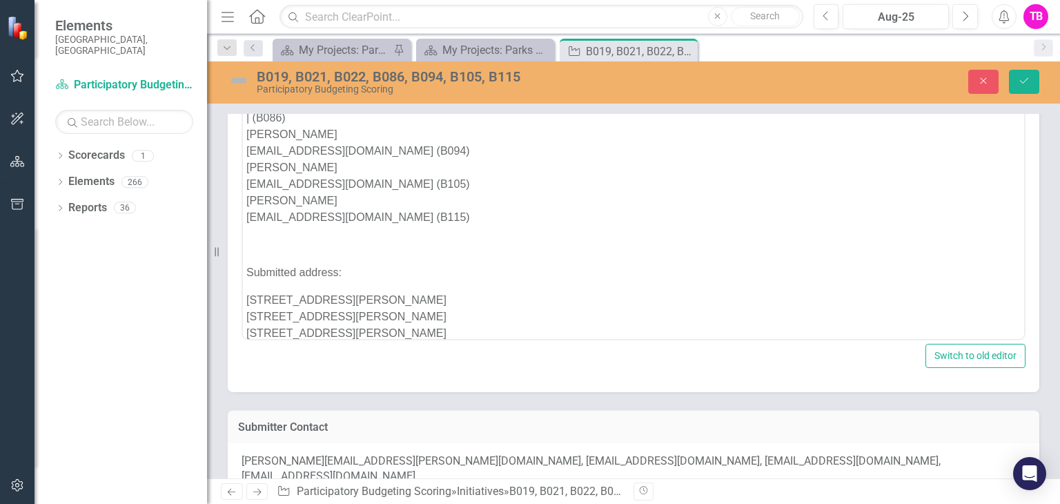
scroll to position [310, 0]
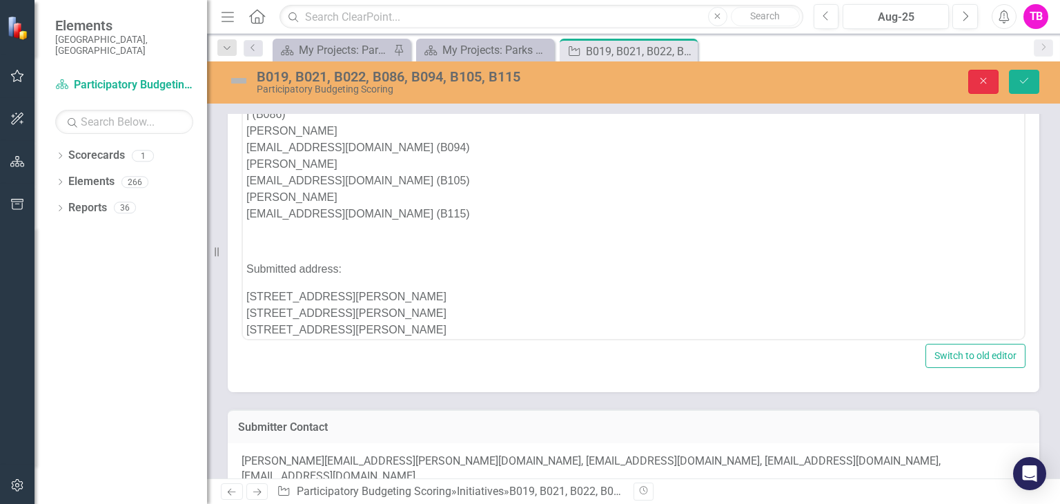
click at [979, 79] on icon "Close" at bounding box center [983, 81] width 12 height 10
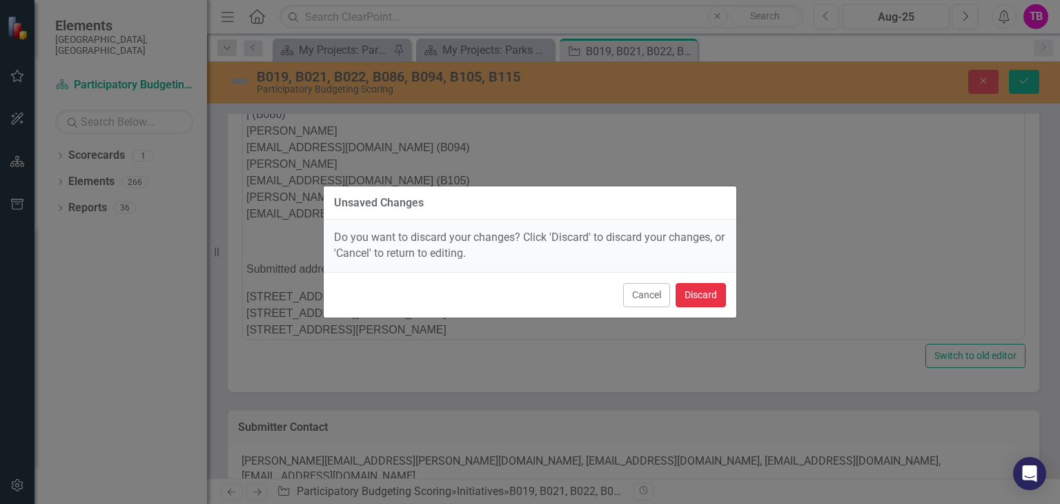
click at [713, 293] on button "Discard" at bounding box center [701, 295] width 50 height 24
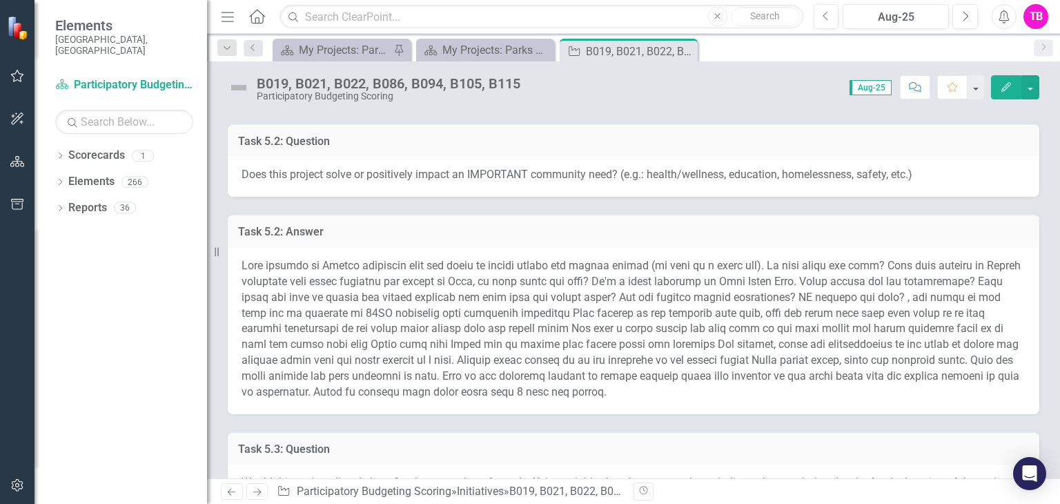
scroll to position [1045, 0]
click at [583, 225] on h3 "Task 5.2: Answer" at bounding box center [633, 231] width 791 height 12
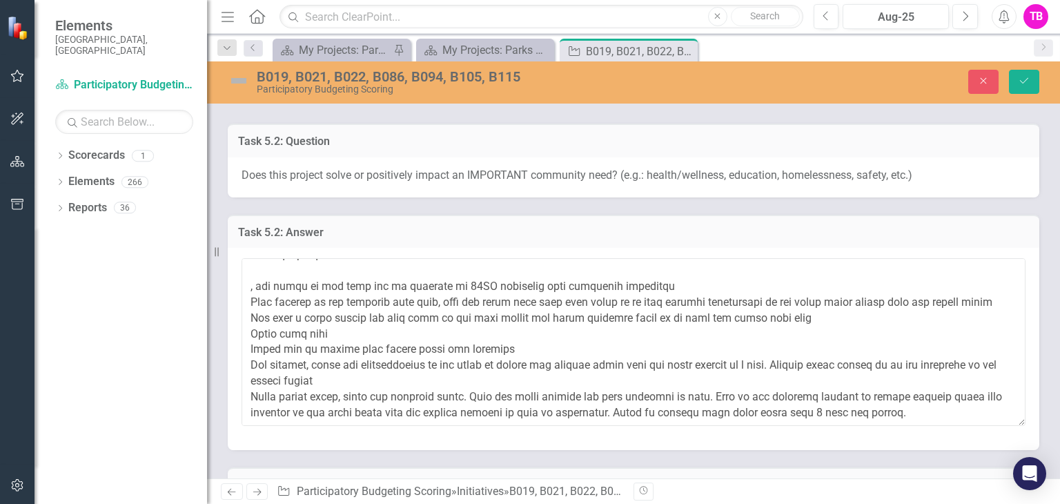
scroll to position [173, 0]
click at [1022, 80] on icon "Save" at bounding box center [1024, 81] width 12 height 10
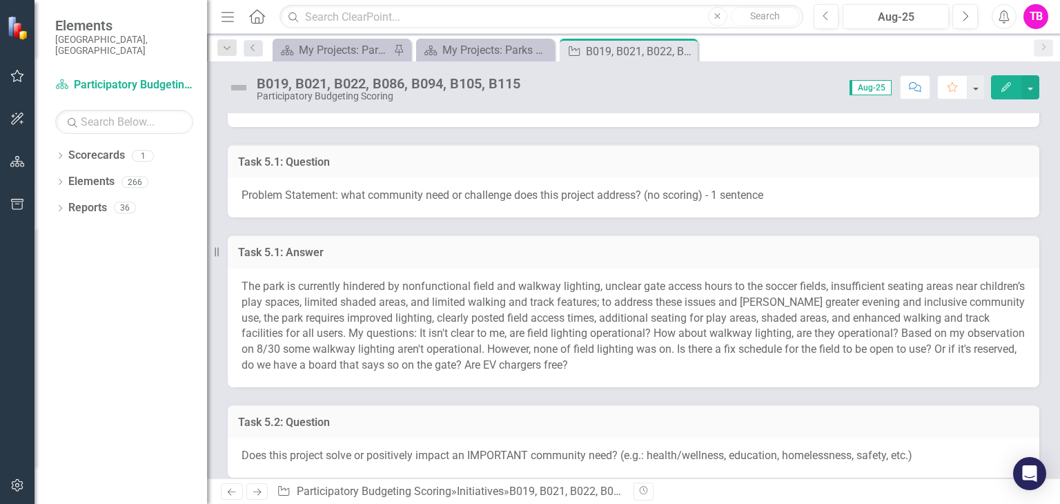
scroll to position [765, 0]
click at [737, 245] on h3 "Task 5.1: Answer" at bounding box center [633, 251] width 791 height 12
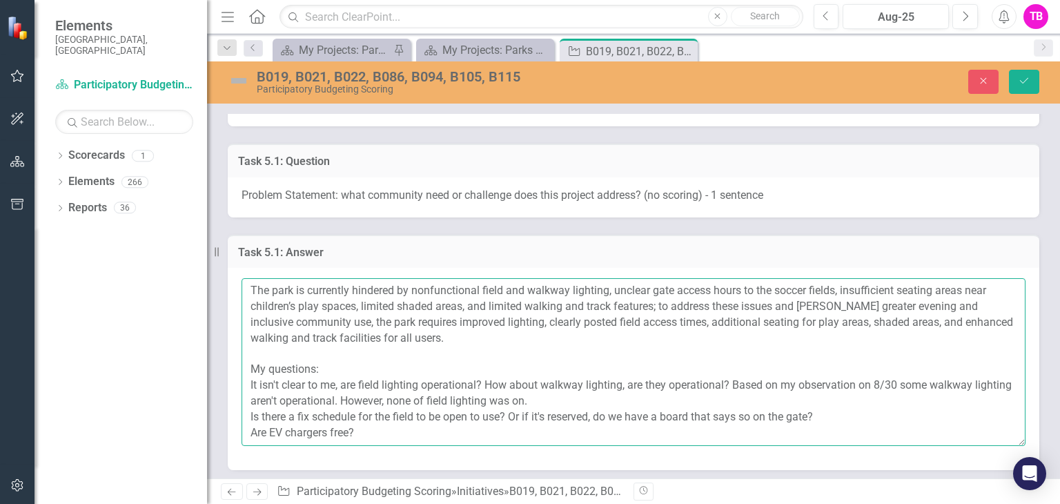
click at [531, 278] on textarea "The park is currently hindered by nonfunctional field and walkway lighting, unc…" at bounding box center [634, 361] width 784 height 167
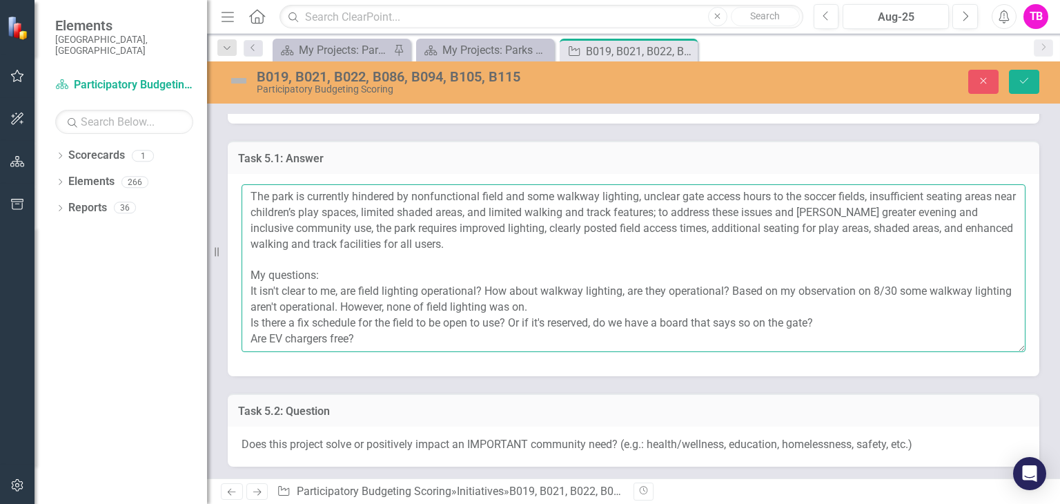
scroll to position [861, 0]
click at [515, 195] on textarea "The park is currently hindered by nonfunctional field and some walkway lighting…" at bounding box center [634, 265] width 784 height 167
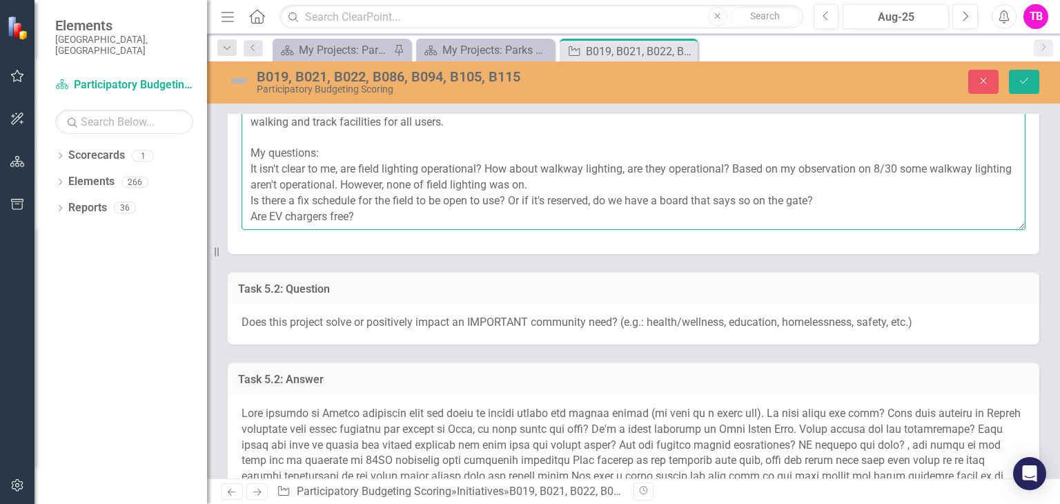
scroll to position [982, 0]
click at [348, 153] on textarea "The park is currently hindered by nonfunctional field and some walkway lighting…" at bounding box center [634, 144] width 784 height 167
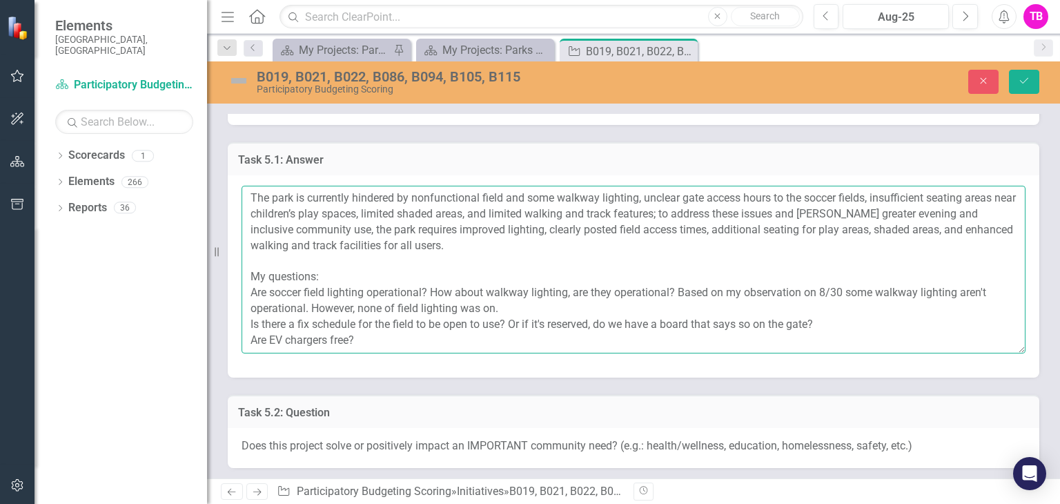
scroll to position [861, 0]
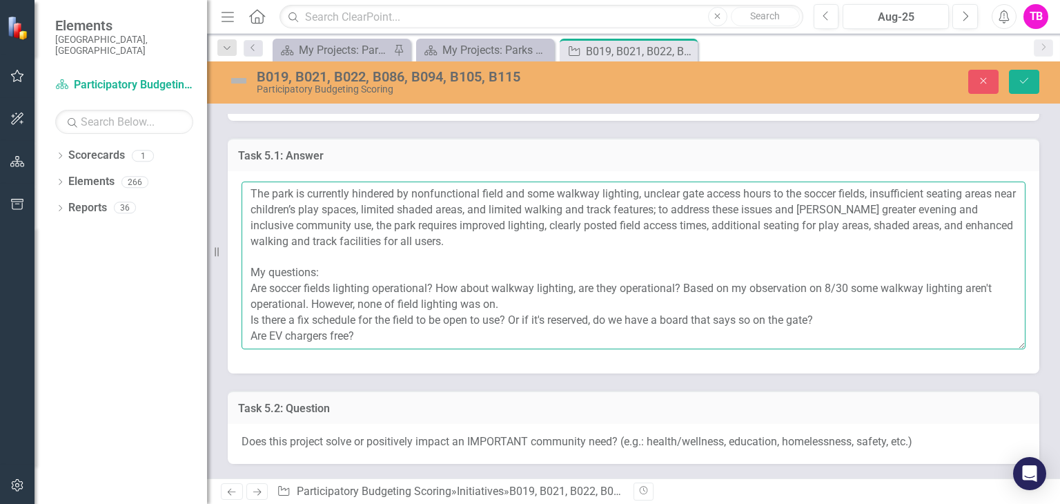
click at [438, 271] on textarea "The park is currently hindered by nonfunctional field and some walkway lighting…" at bounding box center [634, 265] width 784 height 167
click at [338, 289] on textarea "The park is currently hindered by nonfunctional field and some walkway lighting…" at bounding box center [634, 265] width 784 height 167
click at [912, 275] on textarea "The park is currently hindered by nonfunctional field and some walkway lighting…" at bounding box center [634, 265] width 784 height 167
click at [346, 285] on textarea "The park is currently hindered by nonfunctional field and some walkway lighting…" at bounding box center [634, 265] width 784 height 167
click at [311, 305] on textarea "The park is currently hindered by nonfunctional field and some walkway lighting…" at bounding box center [634, 265] width 784 height 167
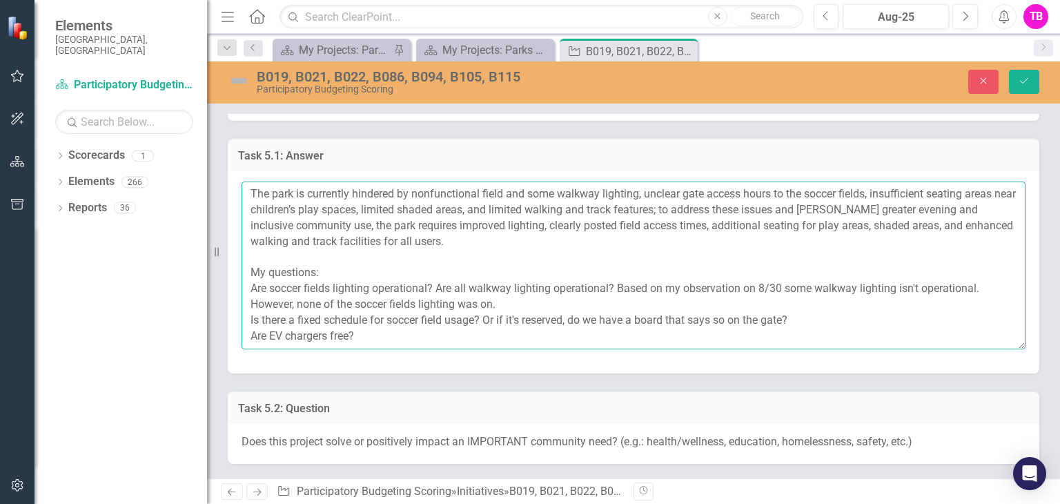
click at [501, 305] on textarea "The park is currently hindered by nonfunctional field and some walkway lighting…" at bounding box center [634, 265] width 784 height 167
type textarea "The park is currently hindered by nonfunctional field and some walkway lighting…"
click at [367, 320] on textarea "The park is currently hindered by nonfunctional field and some walkway lighting…" at bounding box center [634, 265] width 784 height 167
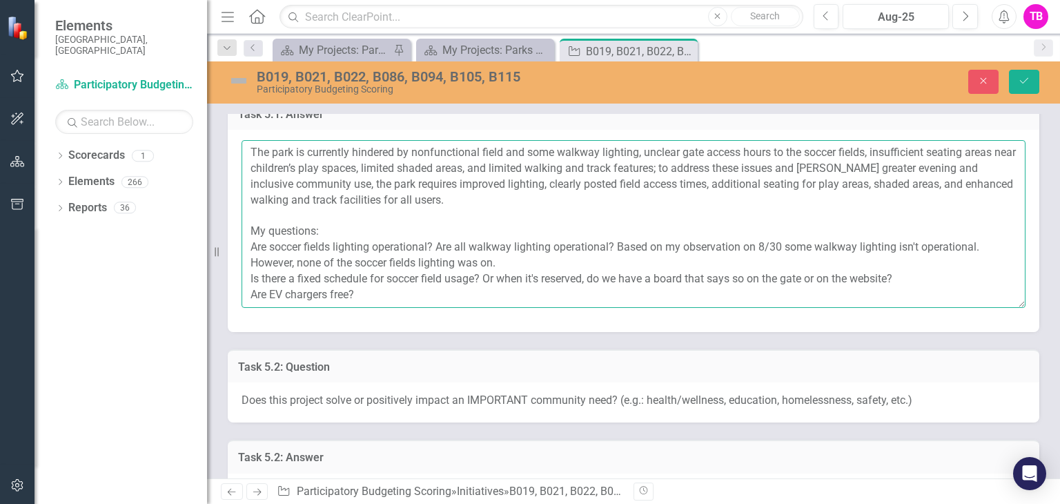
scroll to position [906, 0]
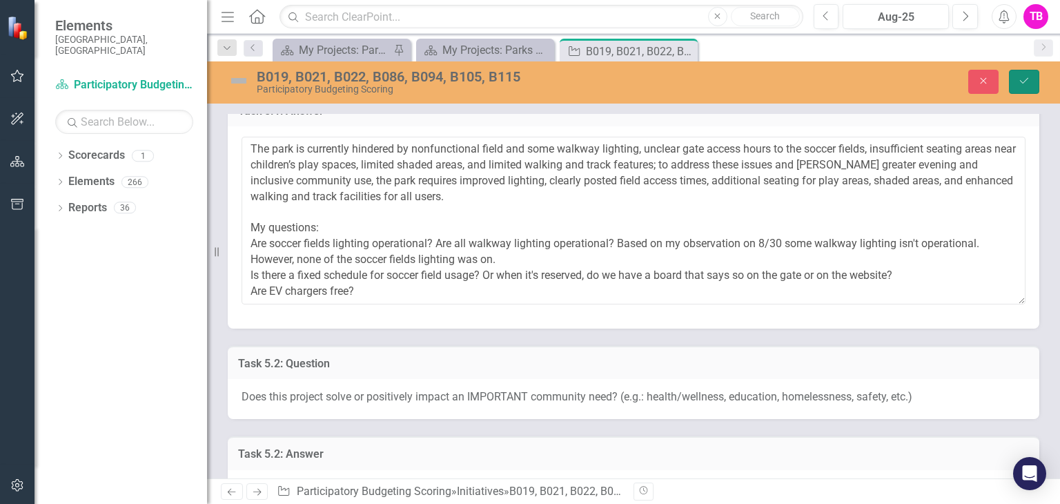
click at [1020, 84] on icon "Save" at bounding box center [1024, 81] width 12 height 10
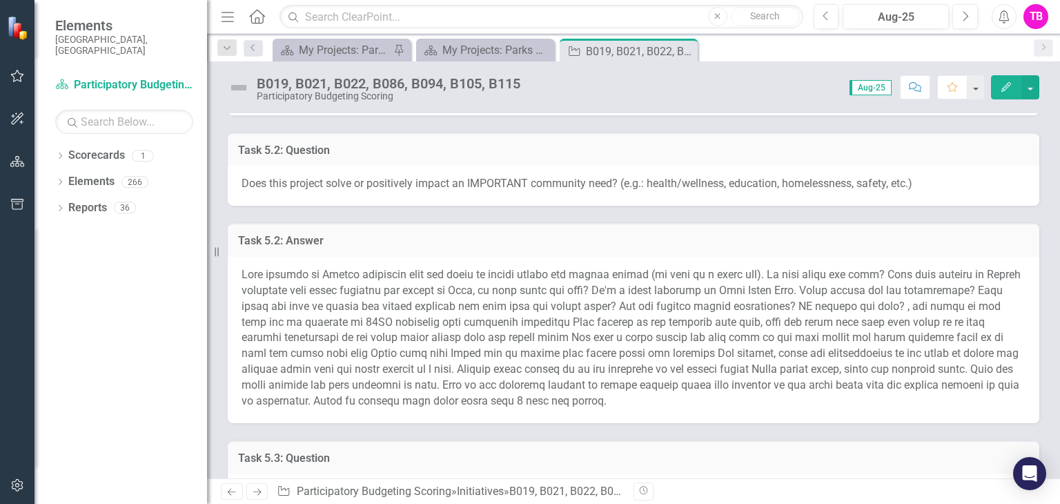
scroll to position [1035, 0]
